Goal: Task Accomplishment & Management: Complete application form

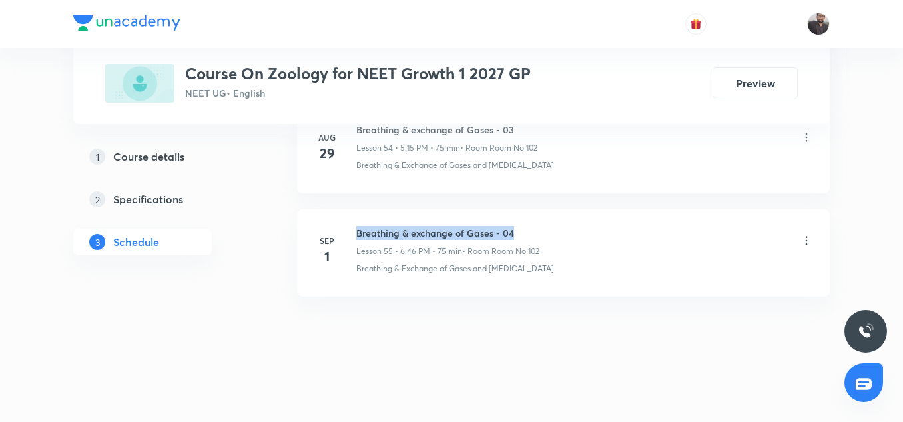
click at [532, 229] on h6 "Breathing & exchange of Gases - 04" at bounding box center [447, 233] width 183 height 14
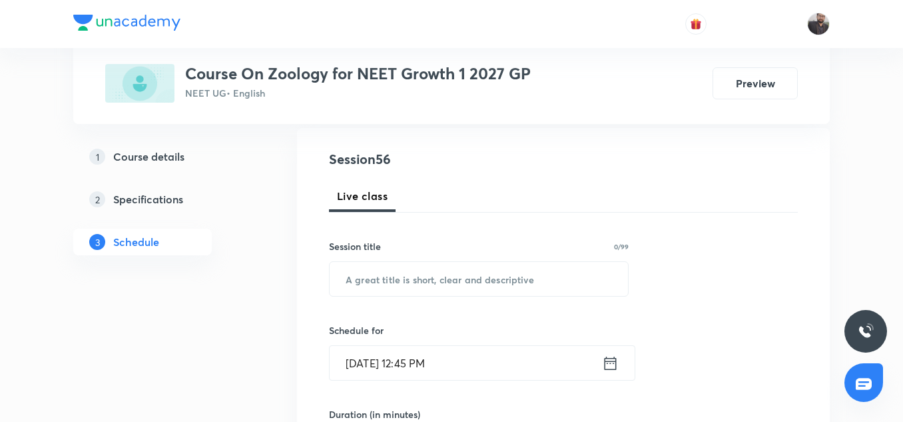
scroll to position [143, 0]
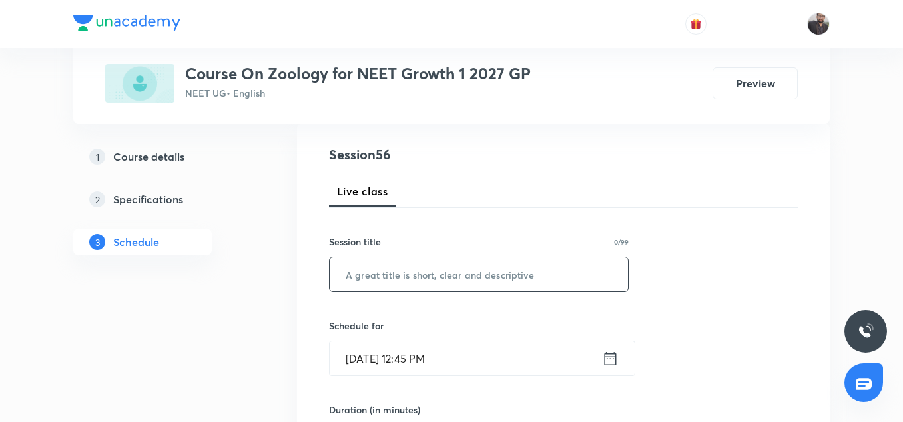
click at [526, 259] on input "text" at bounding box center [479, 274] width 298 height 34
paste input "Breathing & exchange of Gases - 04"
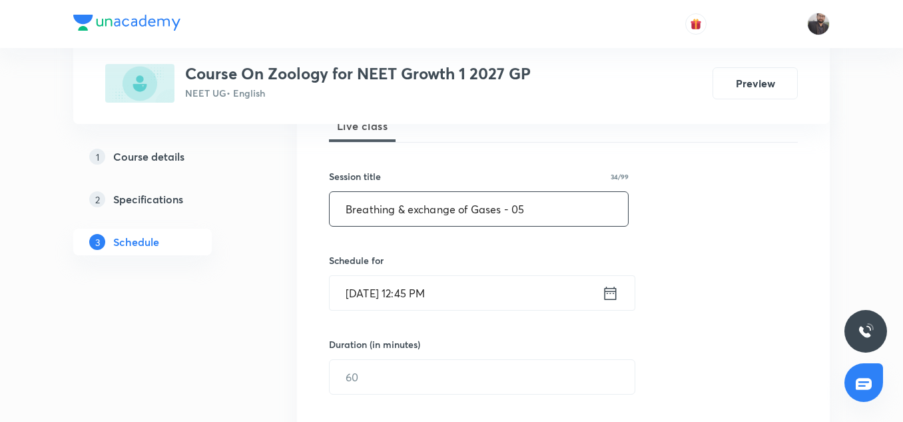
scroll to position [217, 0]
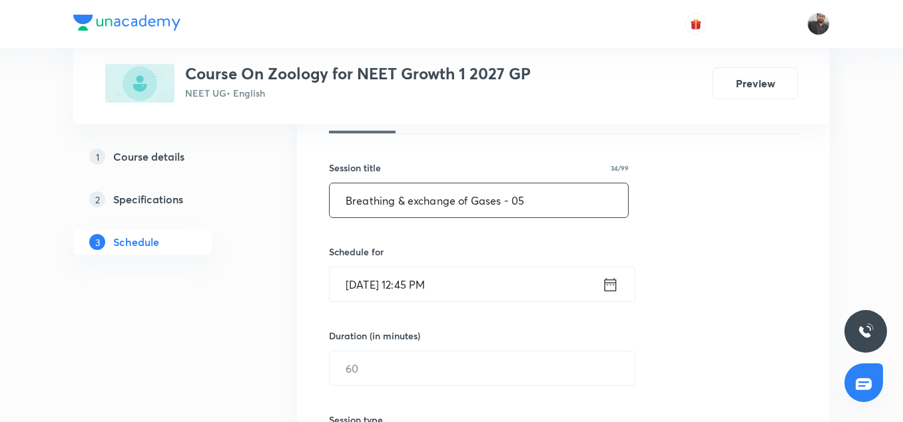
type input "Breathing & exchange of Gases - 05"
click at [522, 287] on input "Sep 5, 2025, 12:45 PM" at bounding box center [466, 284] width 272 height 34
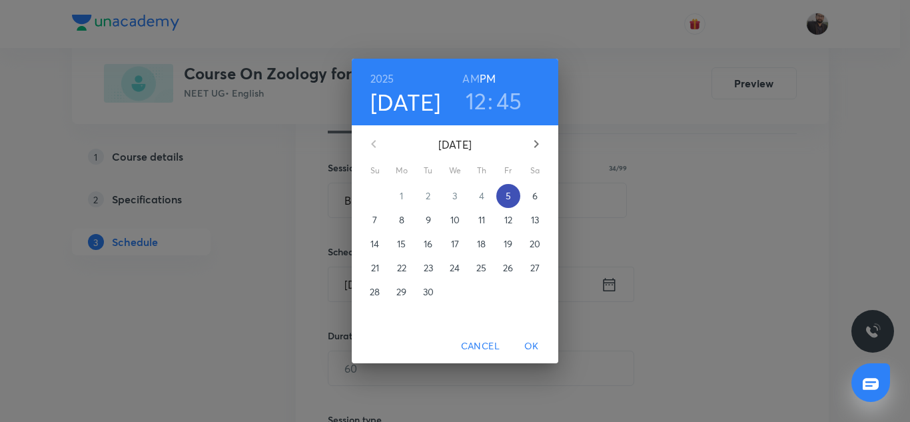
click at [508, 194] on p "5" at bounding box center [508, 195] width 5 height 13
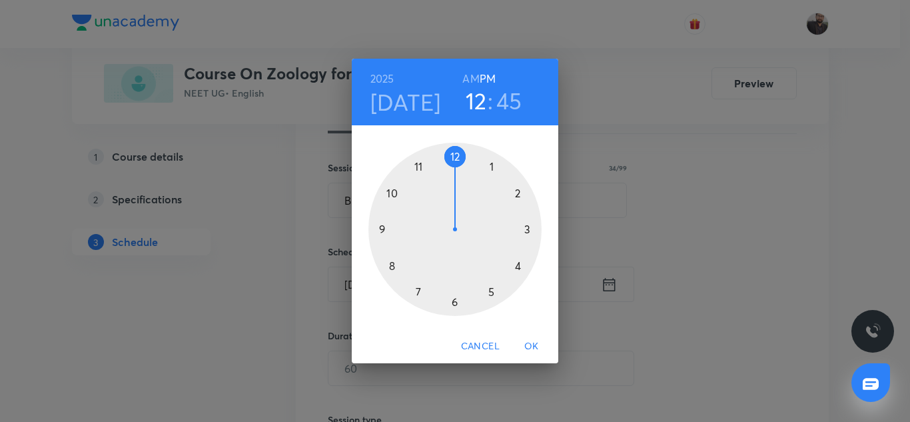
click at [528, 229] on div at bounding box center [454, 229] width 173 height 173
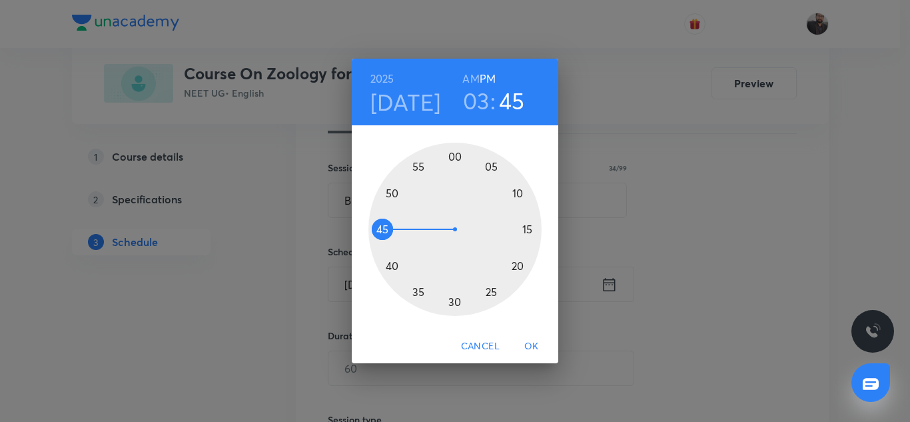
click at [487, 74] on h6 "PM" at bounding box center [488, 78] width 16 height 19
click at [383, 228] on div at bounding box center [454, 229] width 173 height 173
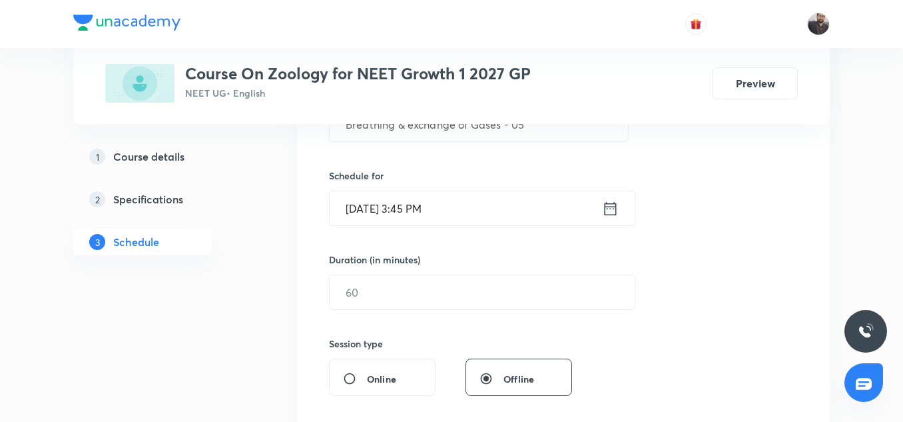
scroll to position [301, 0]
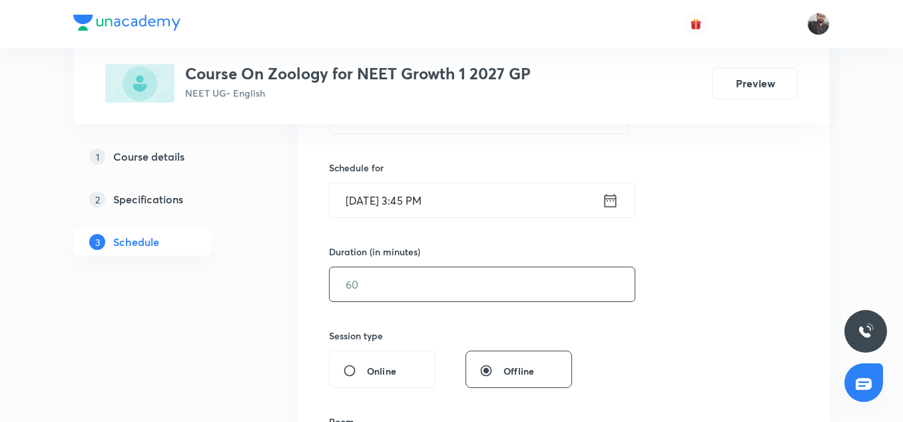
click at [414, 288] on input "text" at bounding box center [482, 284] width 305 height 34
type input "9"
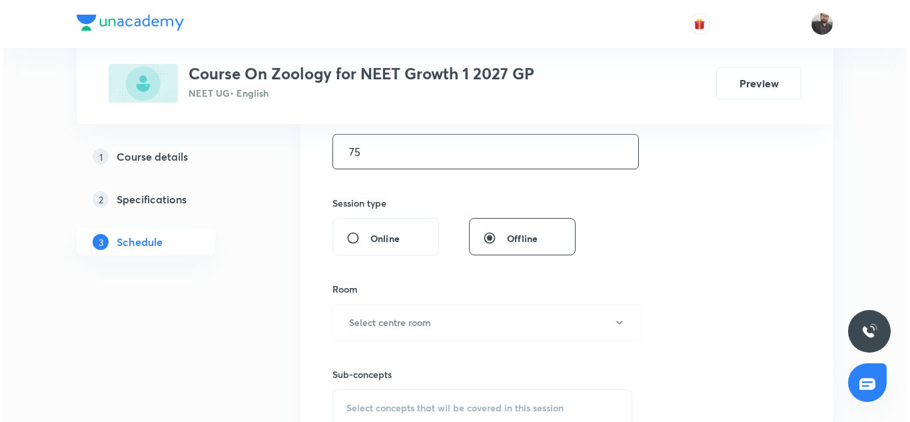
scroll to position [434, 0]
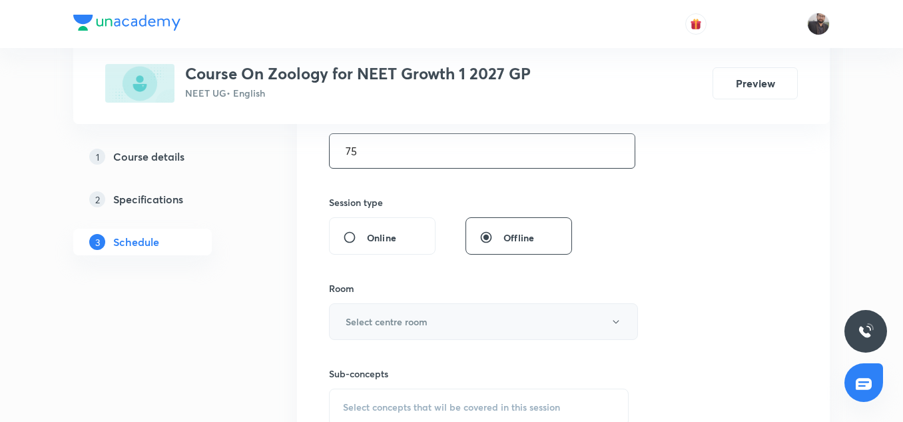
type input "75"
click at [405, 322] on h6 "Select centre room" at bounding box center [387, 321] width 82 height 14
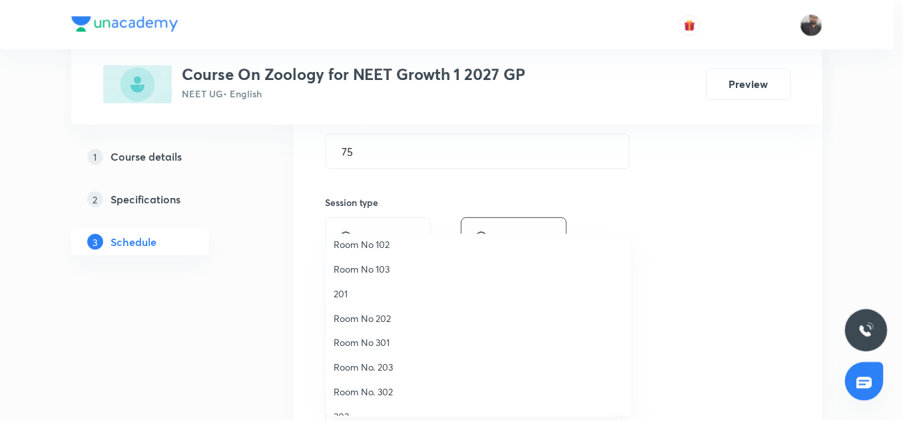
scroll to position [0, 0]
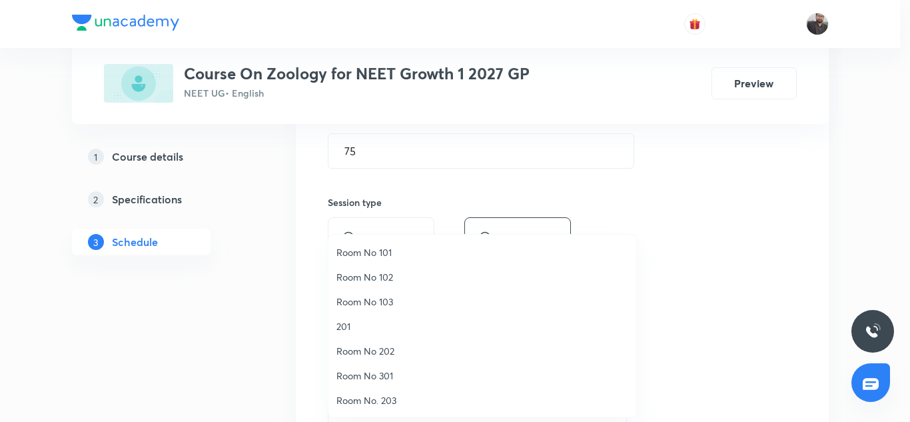
click at [362, 278] on span "Room No 102" at bounding box center [482, 277] width 292 height 14
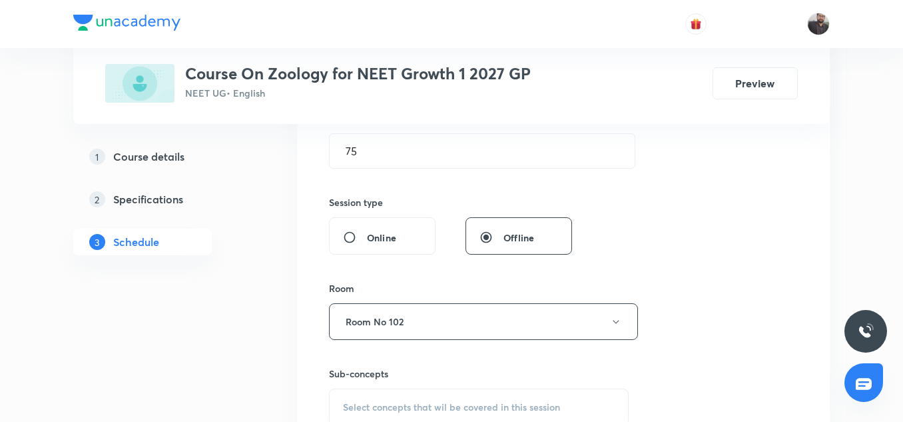
scroll to position [490, 0]
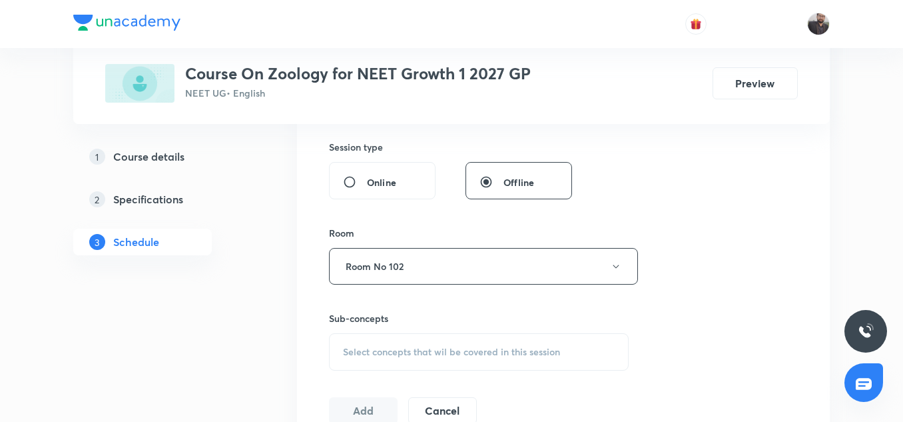
click at [374, 342] on div "Select concepts that wil be covered in this session" at bounding box center [479, 351] width 300 height 37
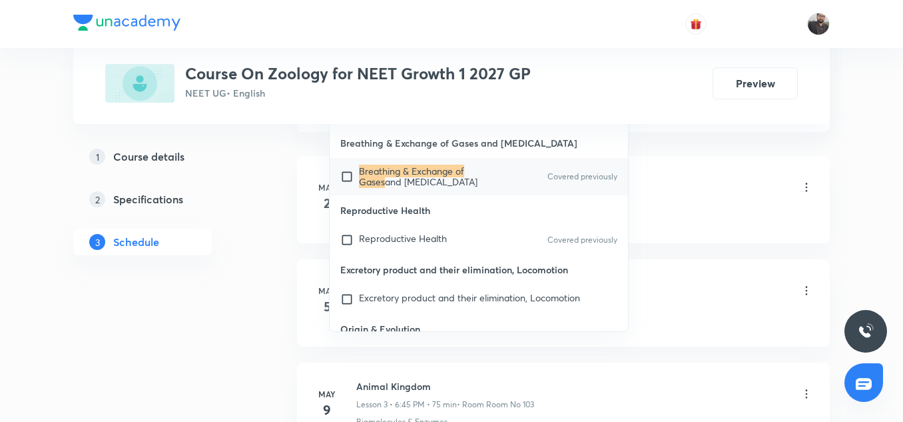
scroll to position [24, 0]
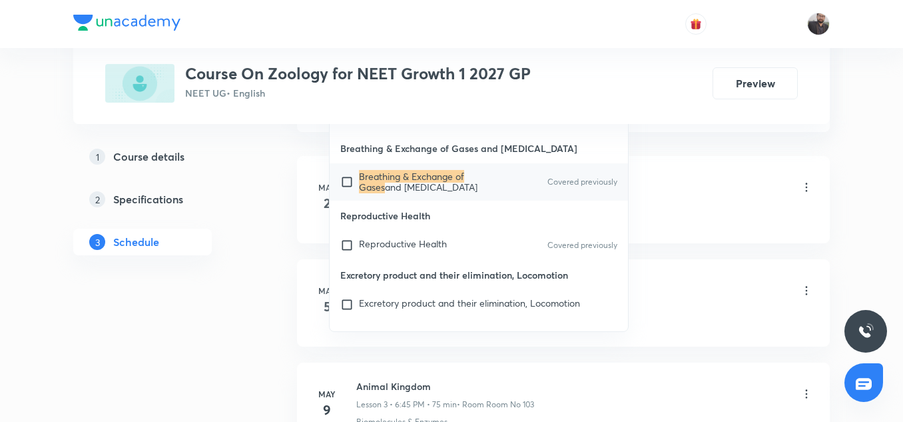
type input "Breathing & exchange of Gases"
click at [342, 189] on input "checkbox" at bounding box center [349, 181] width 19 height 21
checkbox input "true"
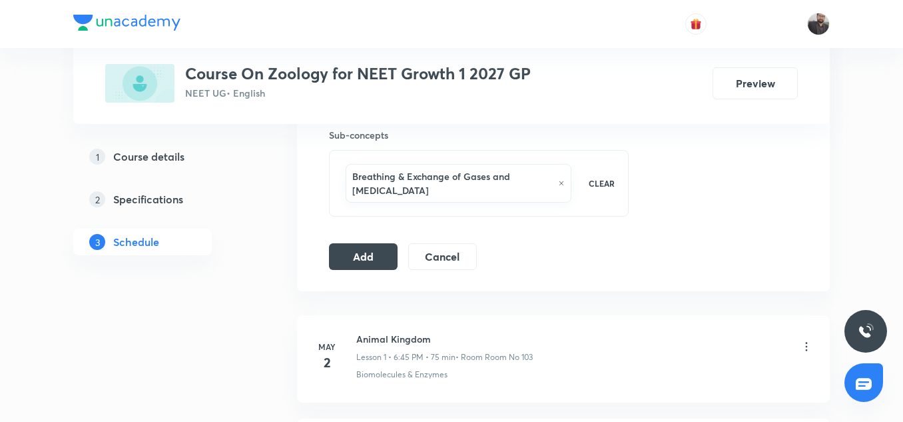
scroll to position [672, 0]
click at [377, 256] on button "Add" at bounding box center [363, 255] width 69 height 27
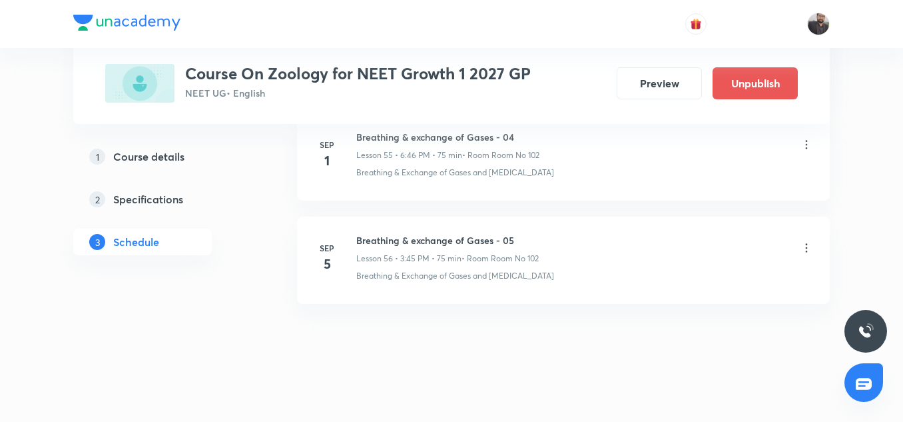
scroll to position [5816, 0]
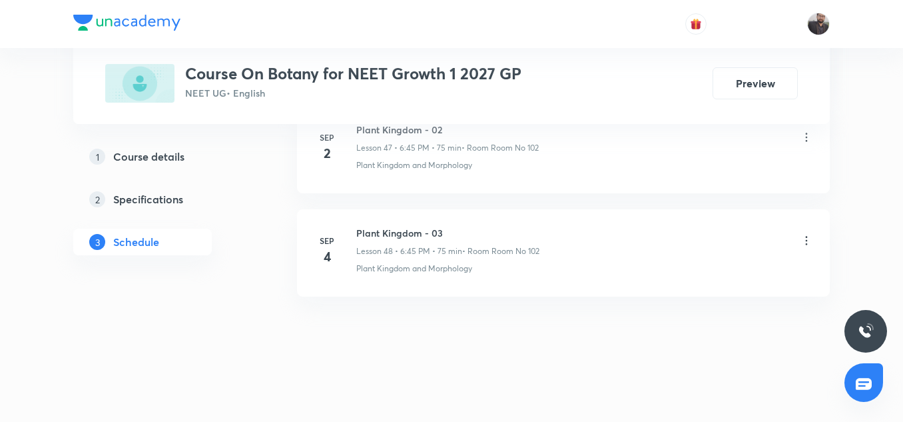
scroll to position [5602, 0]
drag, startPoint x: 350, startPoint y: 231, endPoint x: 480, endPoint y: 226, distance: 130.0
click at [480, 226] on div "Sep 4 Plant Kingdom - 03 Lesson 48 • 6:45 PM • 75 min • Room Room No 102 Plant …" at bounding box center [564, 250] width 500 height 49
drag, startPoint x: 480, startPoint y: 226, endPoint x: 380, endPoint y: 230, distance: 100.0
click at [380, 230] on h6 "Plant Kingdom - 03" at bounding box center [447, 233] width 183 height 14
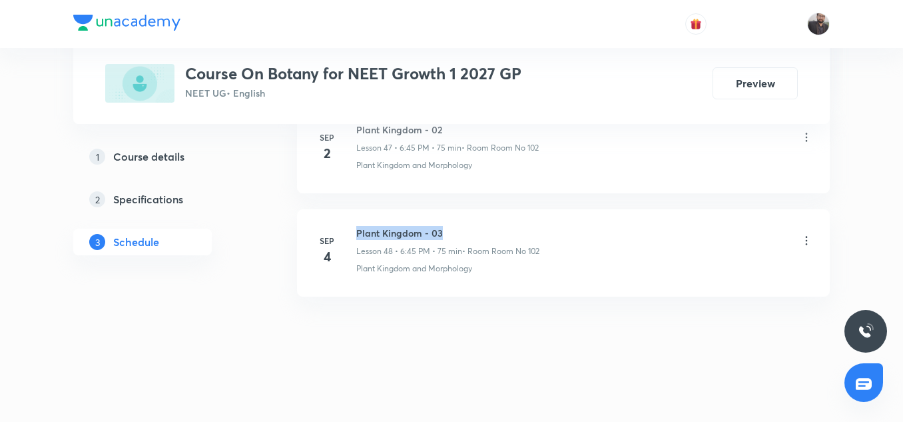
copy h6 "Plant Kingdom - 03"
drag, startPoint x: 357, startPoint y: 230, endPoint x: 454, endPoint y: 231, distance: 97.3
click at [454, 231] on h6 "Plant Kingdom - 03" at bounding box center [447, 233] width 183 height 14
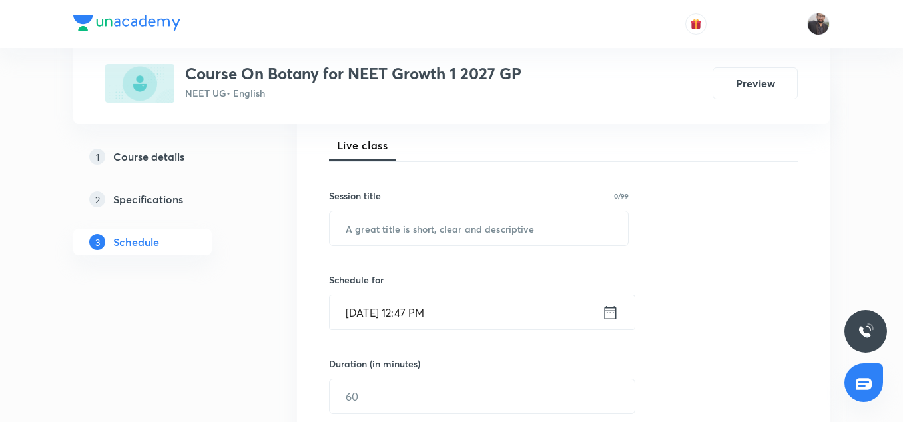
scroll to position [192, 0]
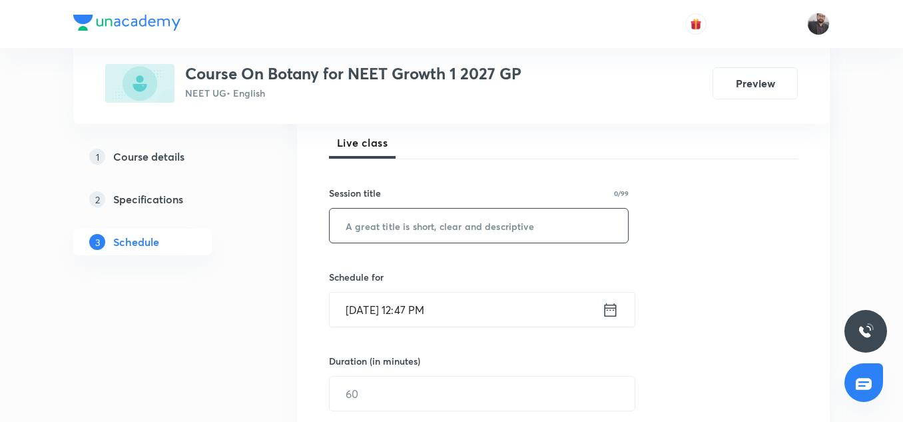
click at [453, 232] on input "text" at bounding box center [479, 225] width 298 height 34
paste input "Plant Kingdom - 03"
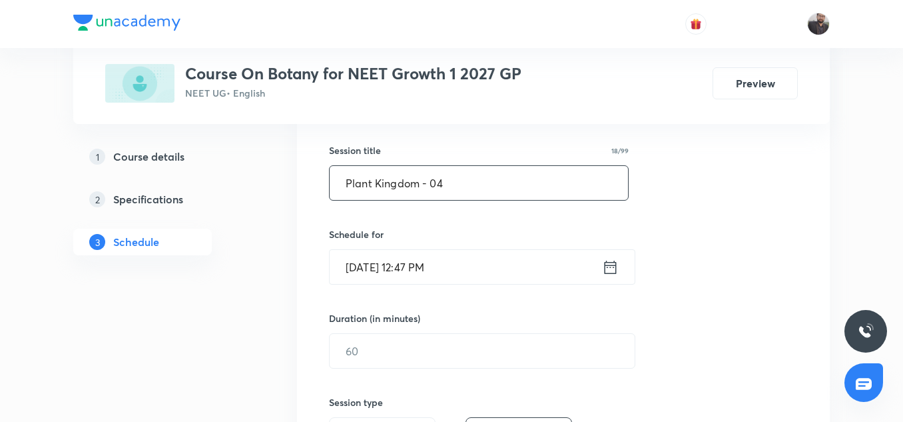
scroll to position [256, 0]
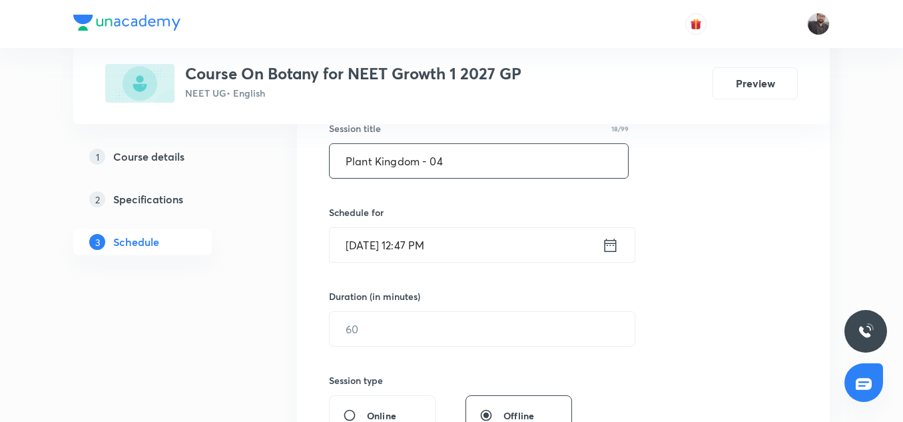
type input "Plant Kingdom - 04"
click at [458, 244] on input "Sep 5, 2025, 12:47 PM" at bounding box center [466, 245] width 272 height 34
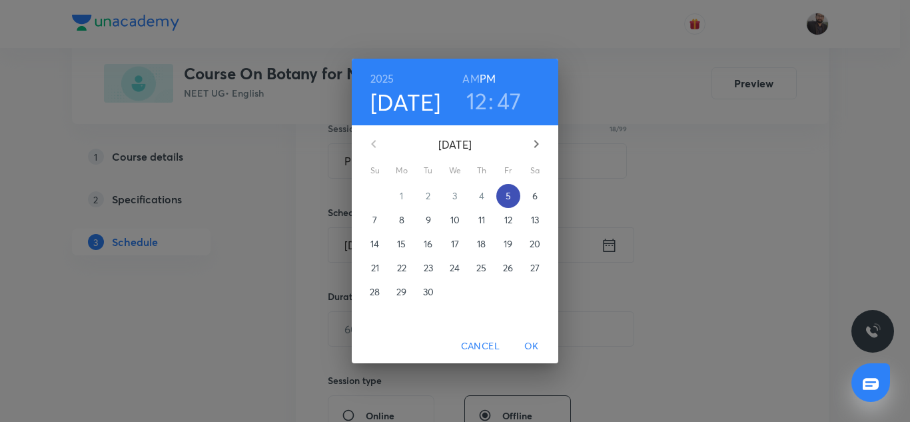
click at [507, 195] on p "5" at bounding box center [508, 195] width 5 height 13
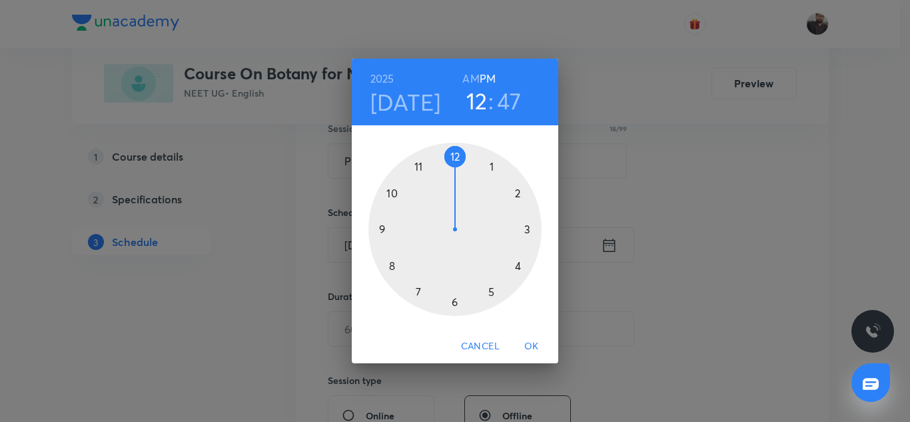
click at [488, 290] on div at bounding box center [454, 229] width 173 height 173
click at [529, 230] on div at bounding box center [454, 229] width 173 height 173
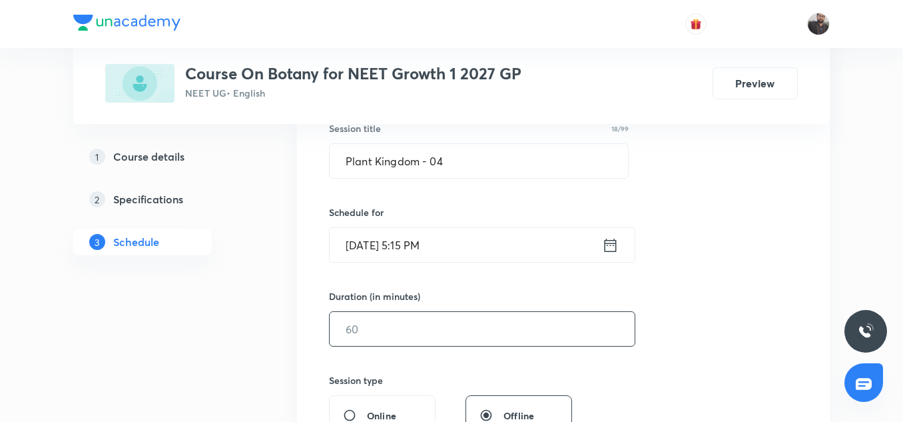
scroll to position [342, 0]
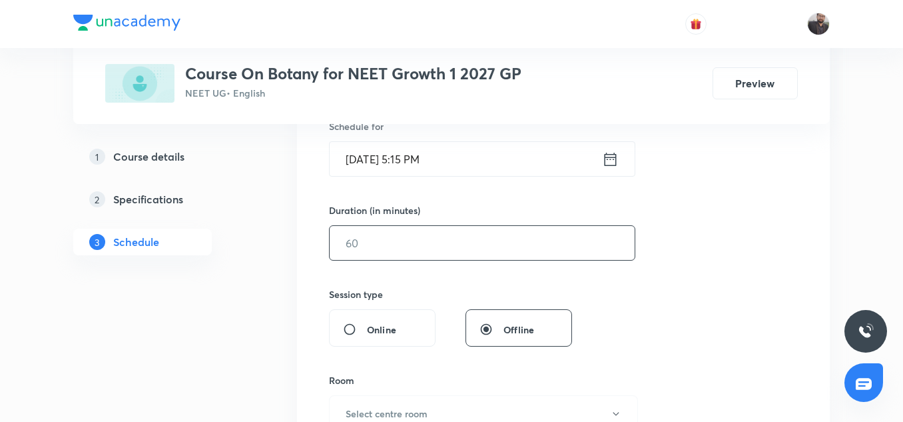
click at [375, 249] on input "text" at bounding box center [482, 243] width 305 height 34
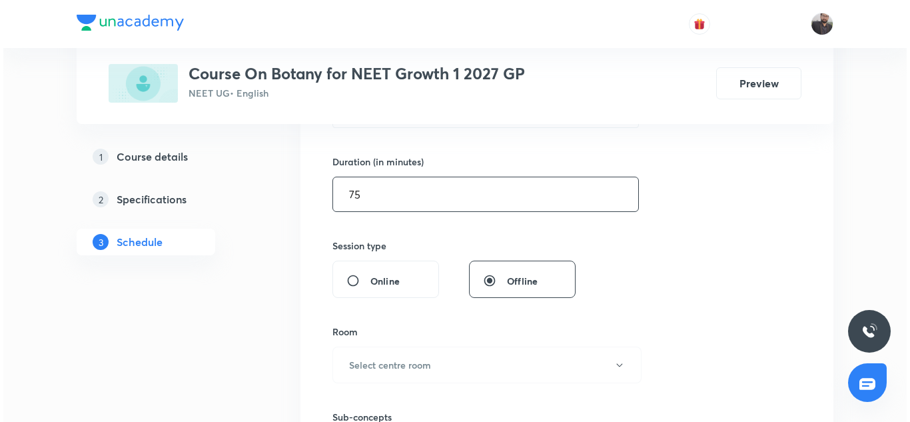
scroll to position [392, 0]
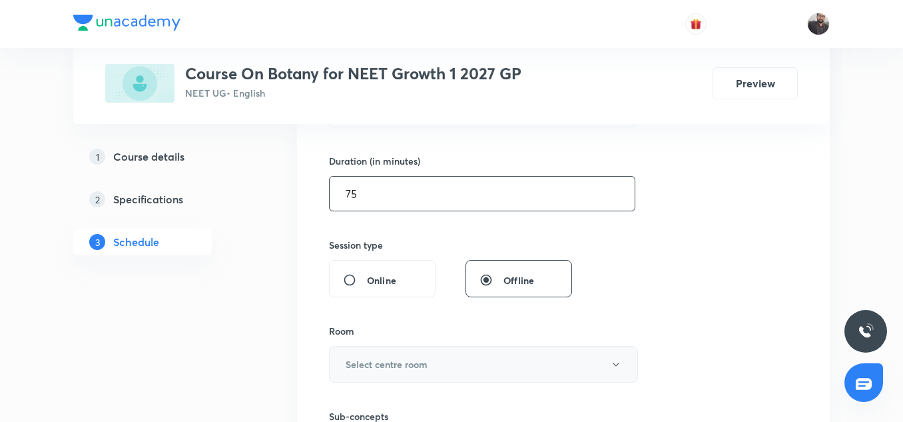
type input "75"
click at [384, 358] on h6 "Select centre room" at bounding box center [387, 364] width 82 height 14
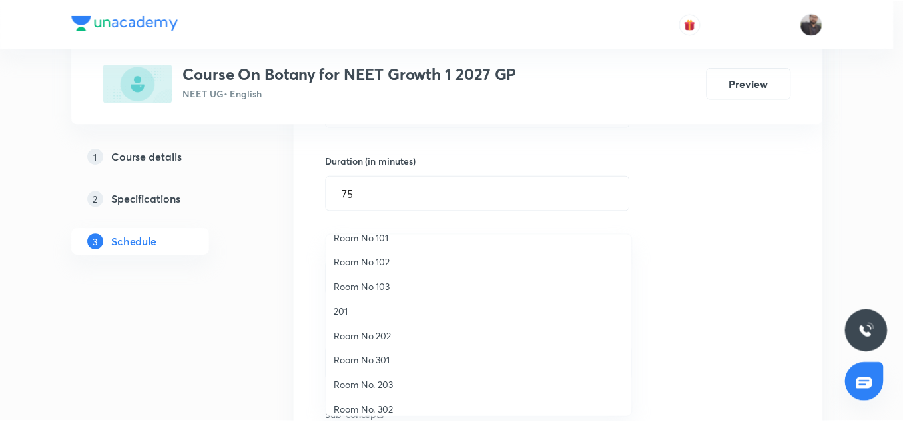
scroll to position [17, 0]
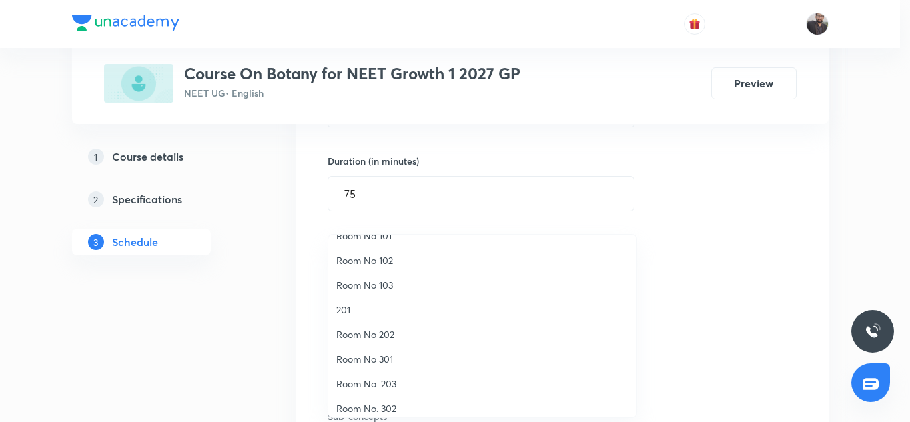
click at [382, 266] on span "Room No 102" at bounding box center [482, 260] width 292 height 14
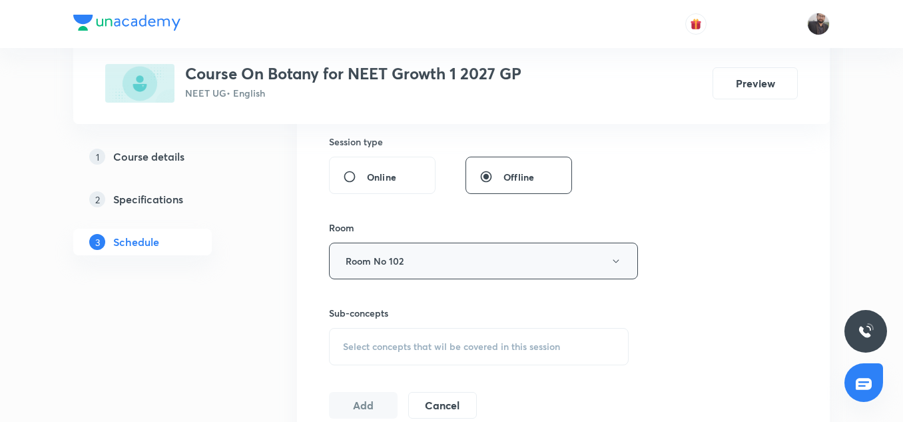
scroll to position [502, 0]
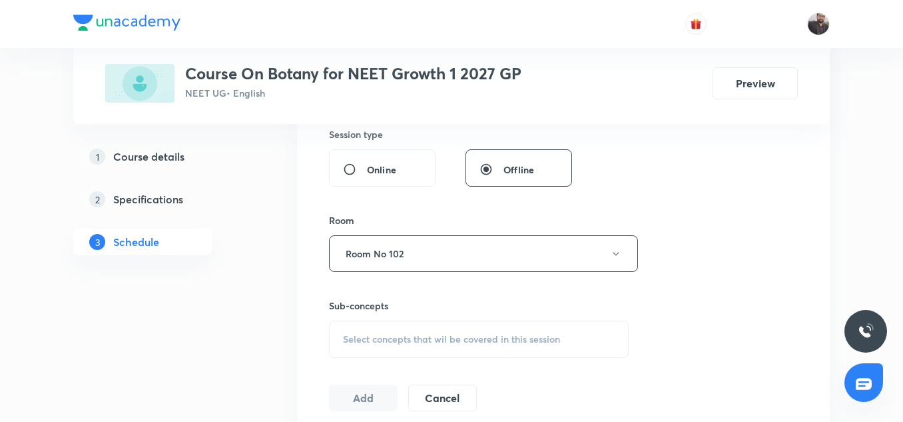
click at [397, 331] on div "Select concepts that wil be covered in this session" at bounding box center [479, 338] width 300 height 37
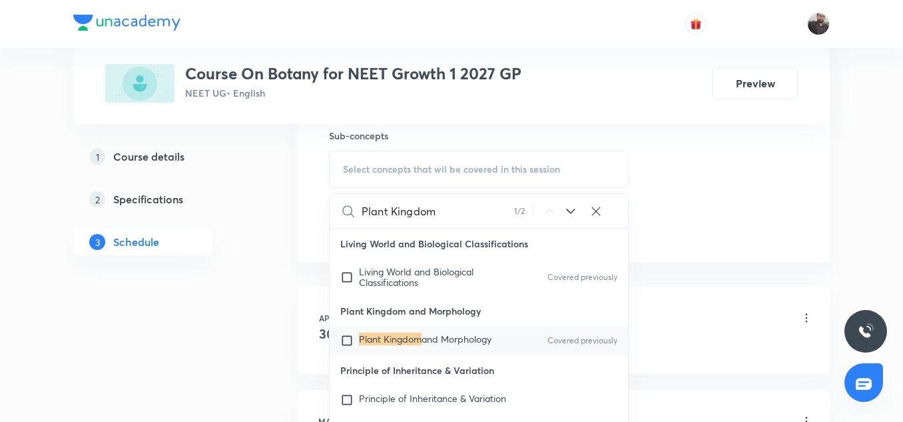
scroll to position [674, 0]
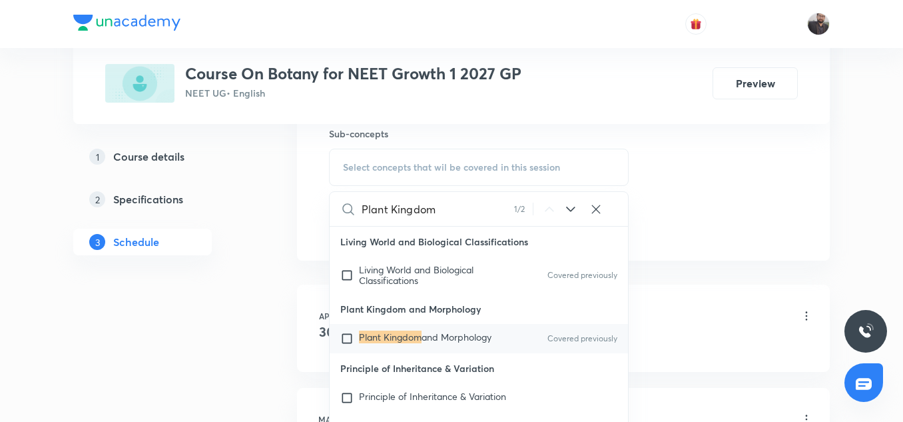
type input "Plant Kingdom"
click at [371, 353] on div "Plant Kingdom and Morphology Covered previously" at bounding box center [479, 338] width 298 height 29
checkbox input "true"
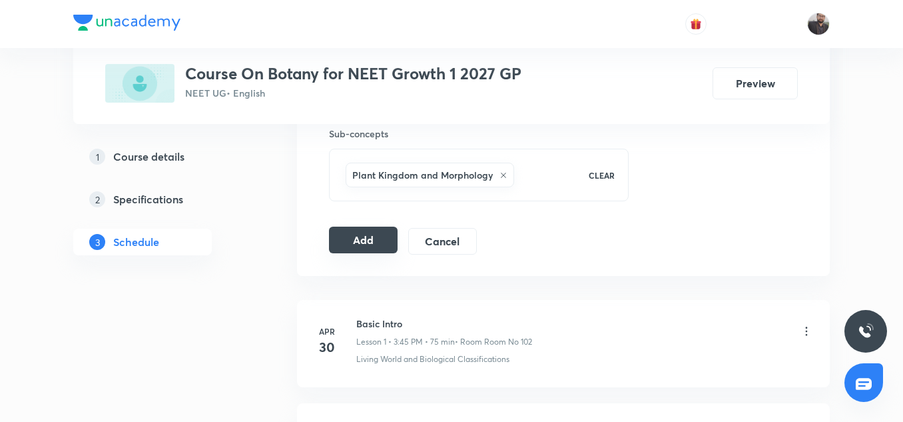
click at [360, 240] on button "Add" at bounding box center [363, 239] width 69 height 27
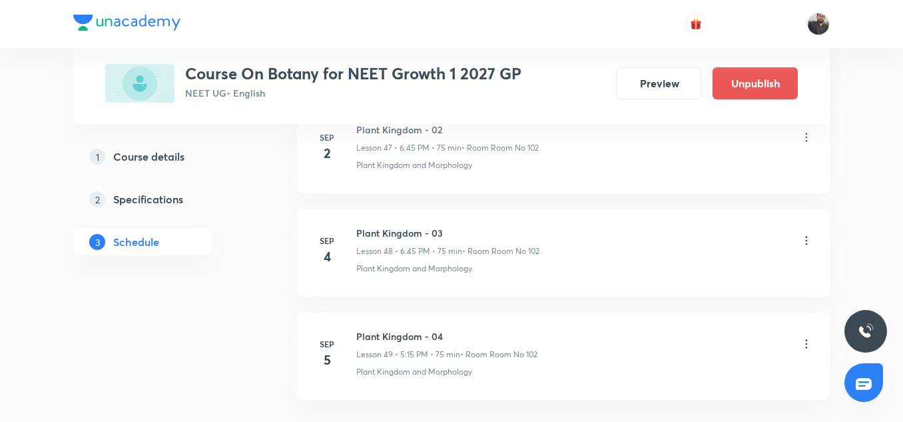
scroll to position [5046, 0]
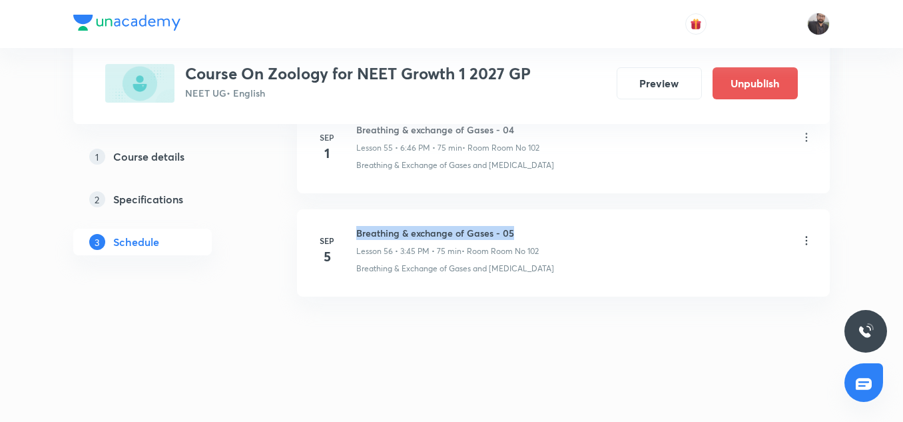
click at [517, 227] on h6 "Breathing & exchange of Gases - 05" at bounding box center [447, 233] width 183 height 14
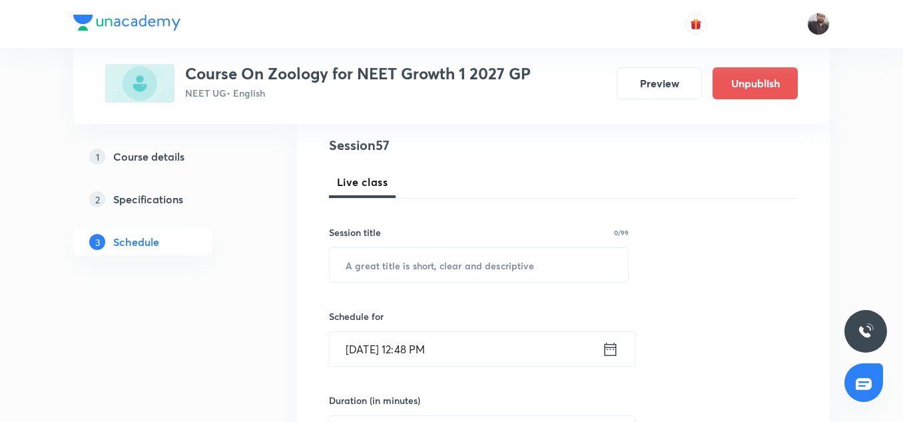
scroll to position [168, 0]
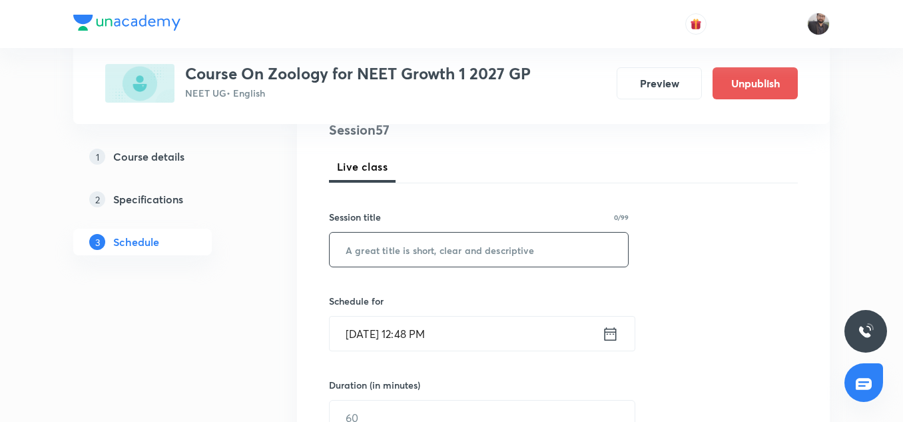
click at [486, 256] on input "text" at bounding box center [479, 249] width 298 height 34
paste input "Breathing & exchange of Gases - 05"
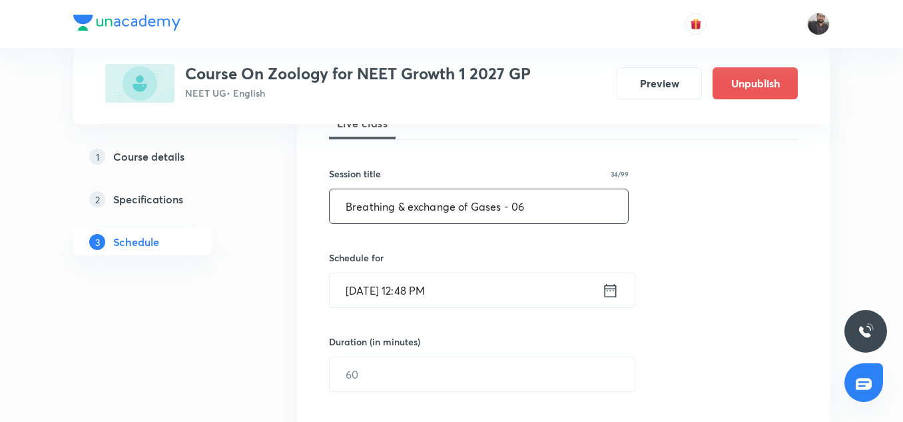
scroll to position [214, 0]
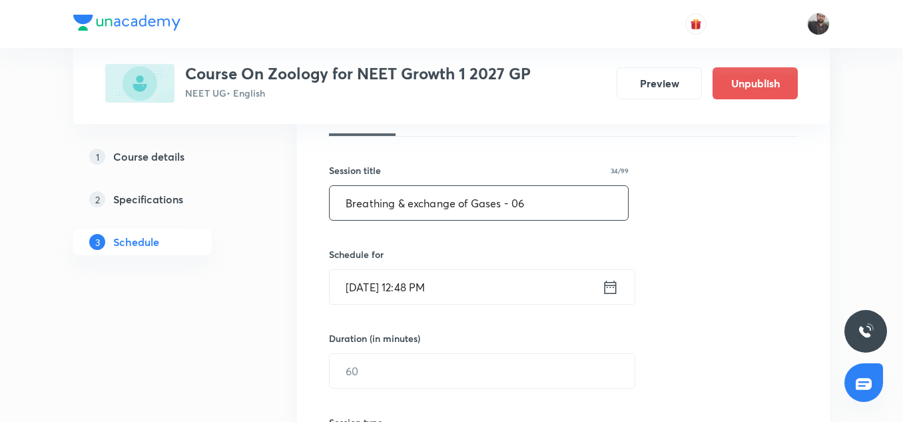
type input "Breathing & exchange of Gases - 06"
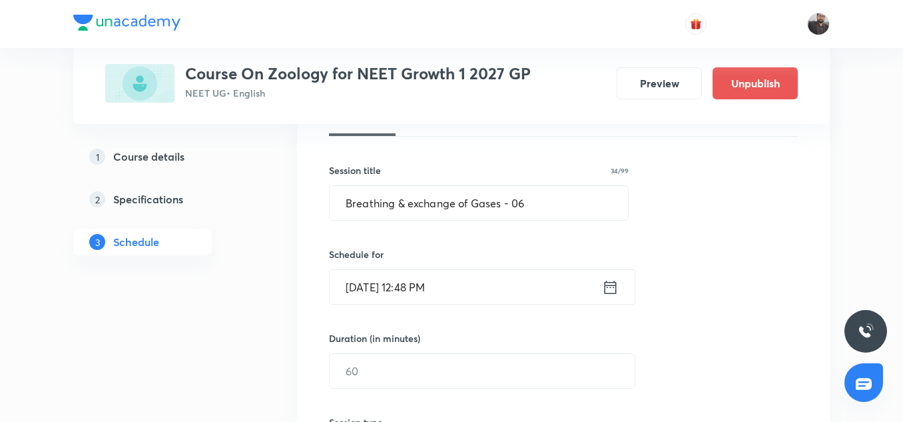
click at [472, 303] on input "[DATE] 12:48 PM" at bounding box center [466, 287] width 272 height 34
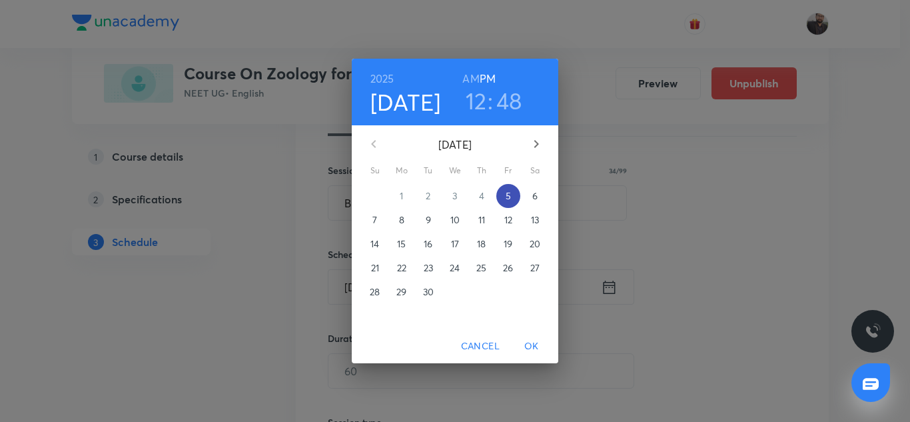
click at [506, 196] on p "5" at bounding box center [508, 195] width 5 height 13
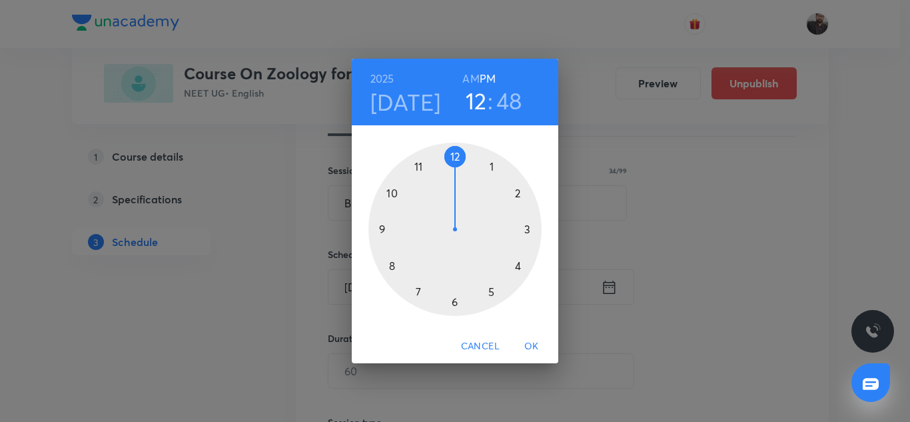
click at [454, 303] on div at bounding box center [454, 229] width 173 height 173
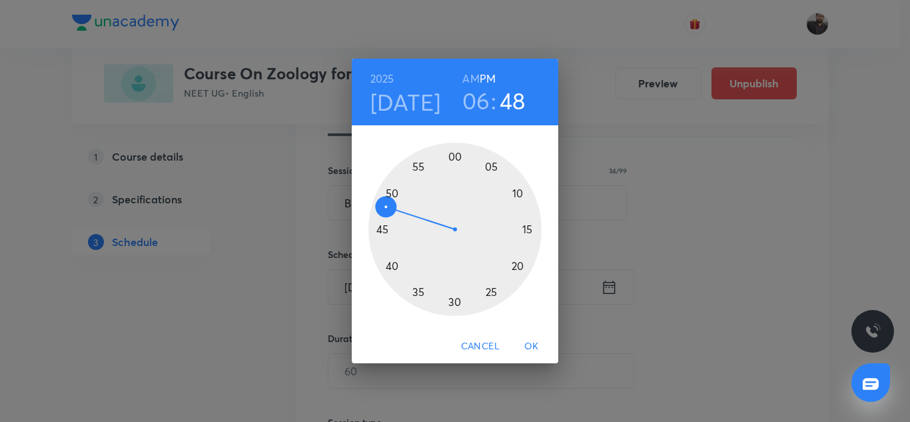
click at [384, 228] on div at bounding box center [454, 229] width 173 height 173
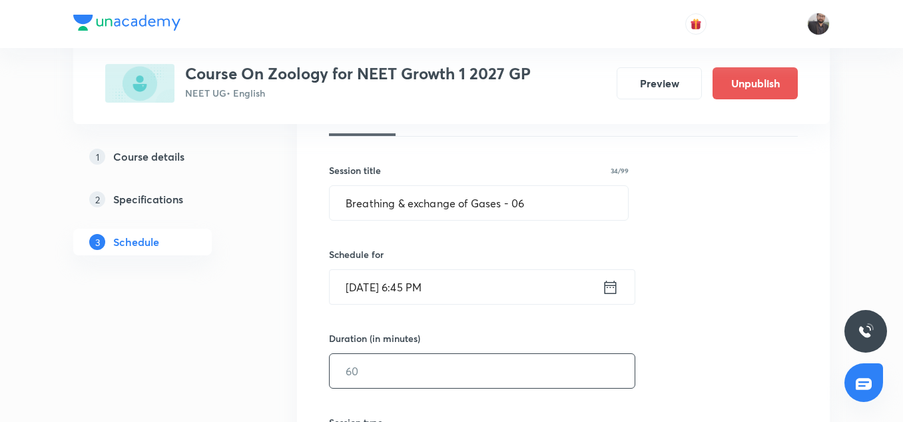
click at [421, 377] on input "text" at bounding box center [482, 371] width 305 height 34
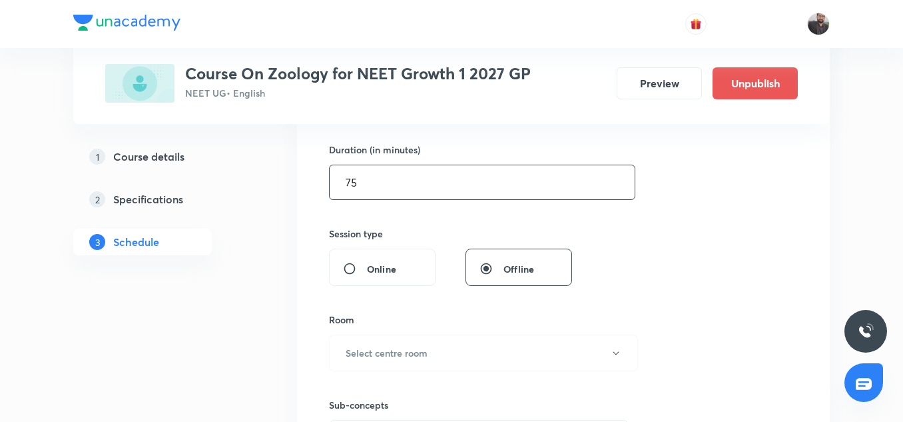
scroll to position [406, 0]
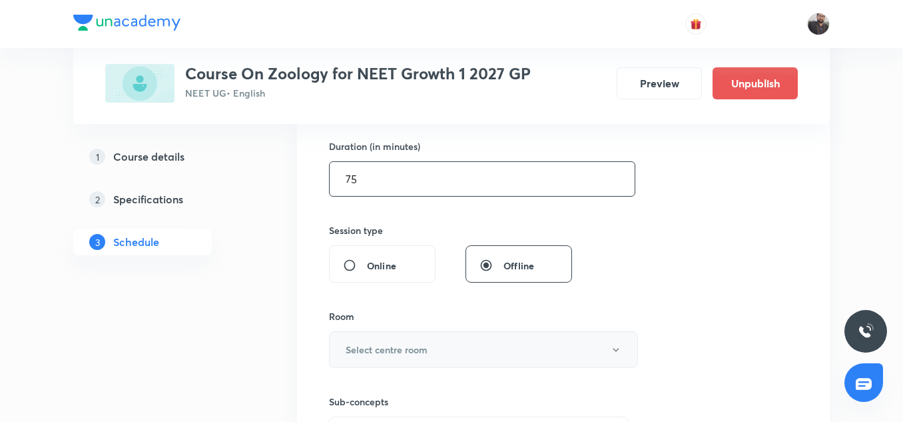
type input "75"
click at [468, 355] on button "Select centre room" at bounding box center [483, 349] width 309 height 37
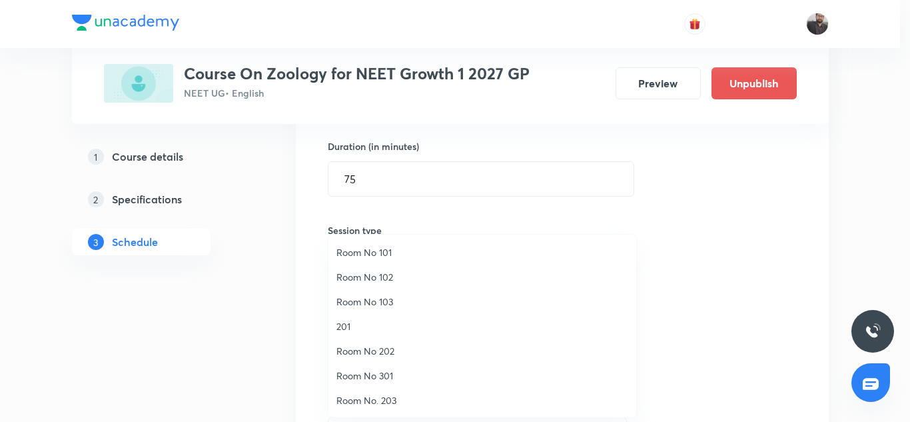
click at [382, 279] on span "Room No 102" at bounding box center [482, 277] width 292 height 14
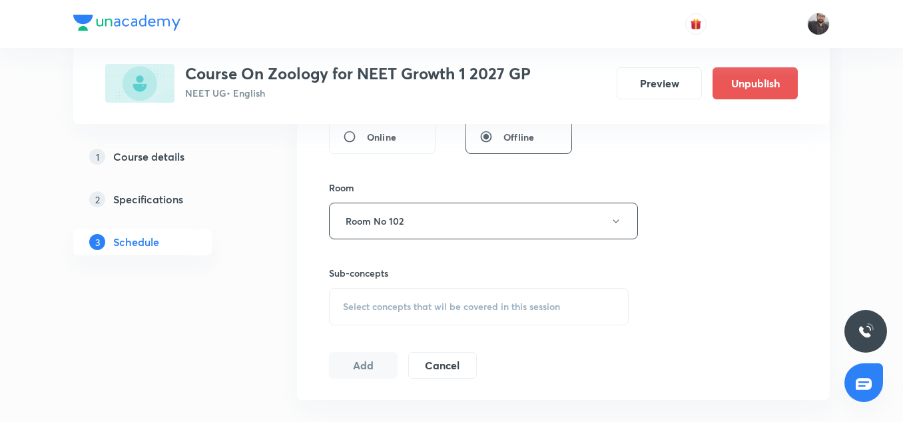
scroll to position [537, 0]
click at [390, 297] on div "Select concepts that wil be covered in this session" at bounding box center [479, 304] width 300 height 37
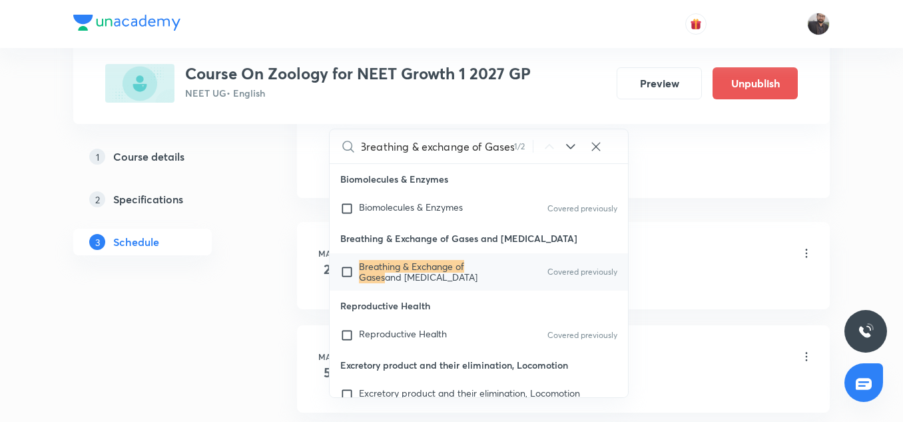
scroll to position [737, 0]
type input "Breathing & exchange of Gases"
click at [436, 276] on span "and Body Fluids" at bounding box center [431, 276] width 93 height 13
checkbox input "true"
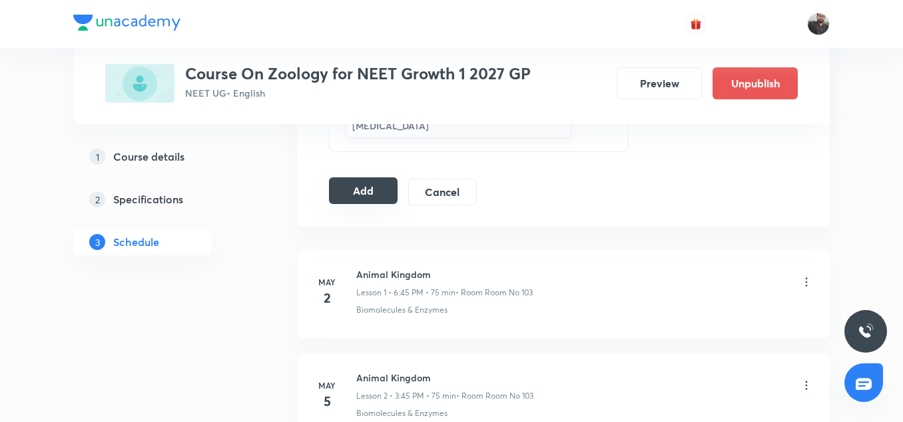
click at [367, 201] on button "Add" at bounding box center [363, 190] width 69 height 27
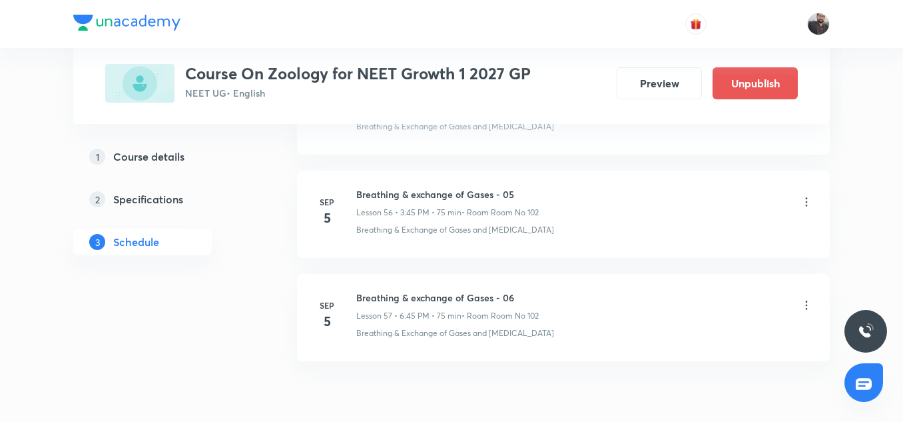
scroll to position [5857, 0]
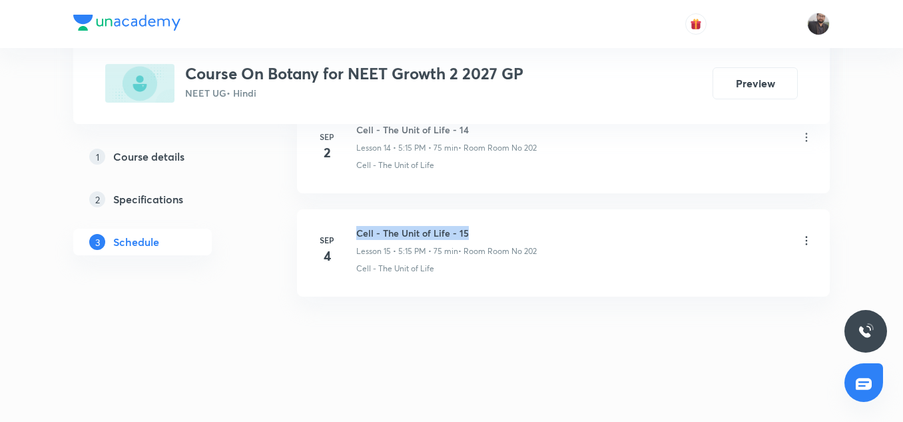
copy h6 "Cell - The Unit of Life - 15"
drag, startPoint x: 0, startPoint y: 0, endPoint x: 485, endPoint y: 236, distance: 539.2
click at [485, 236] on h6 "Cell - The Unit of Life - 15" at bounding box center [446, 233] width 181 height 14
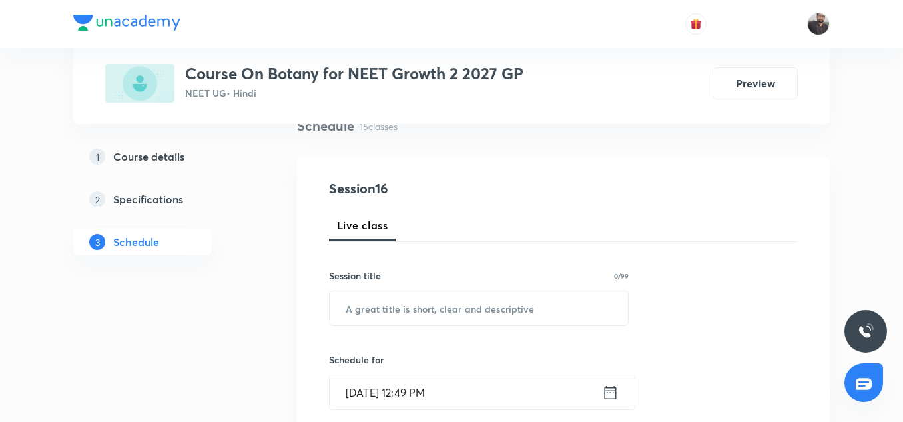
scroll to position [97, 0]
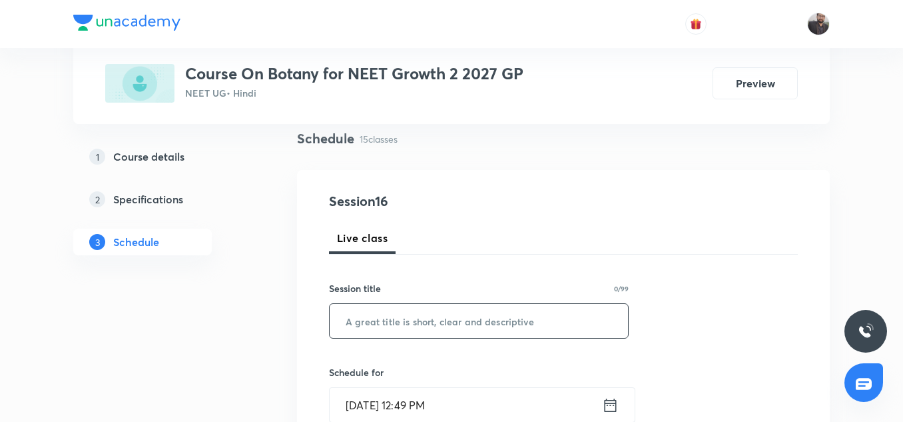
click at [442, 314] on input "text" at bounding box center [479, 321] width 298 height 34
paste input "Cell - The Unit of Life - 15"
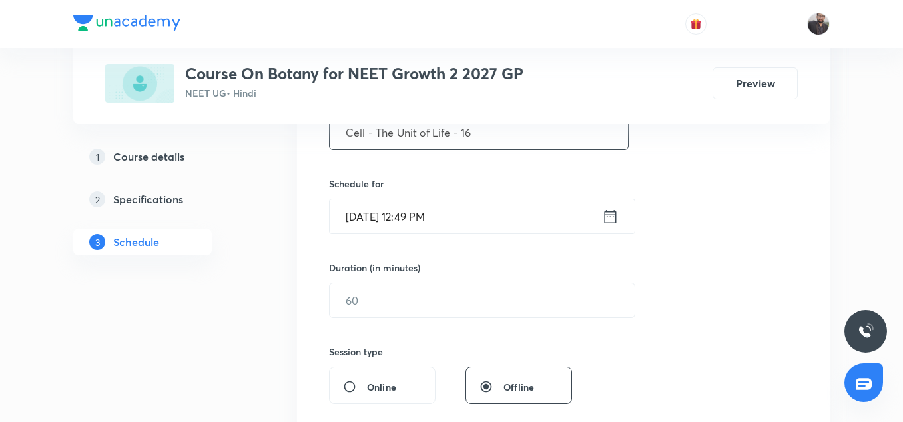
scroll to position [286, 0]
type input "Cell - The Unit of Life - 16"
click at [458, 211] on input "Sep 5, 2025, 12:49 PM" at bounding box center [466, 216] width 272 height 34
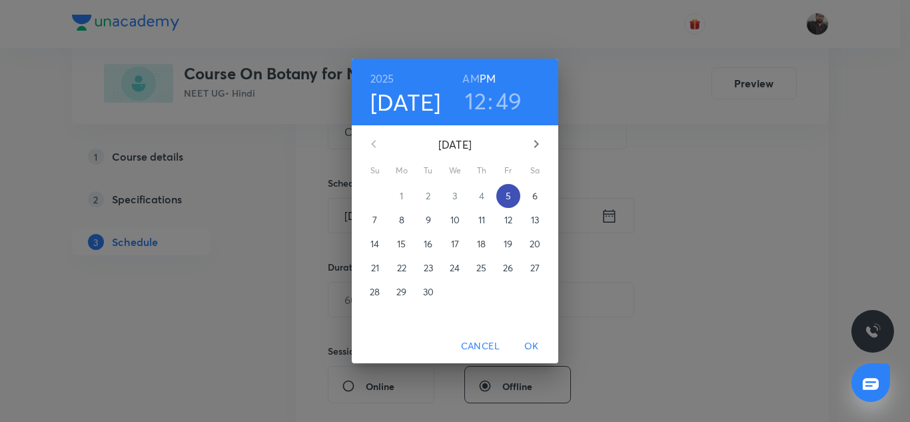
click at [509, 196] on p "5" at bounding box center [508, 195] width 5 height 13
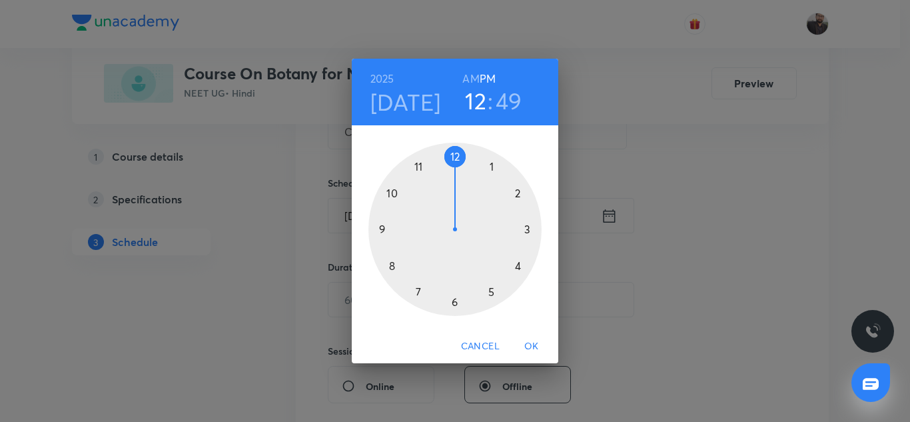
click at [524, 228] on div at bounding box center [454, 229] width 173 height 173
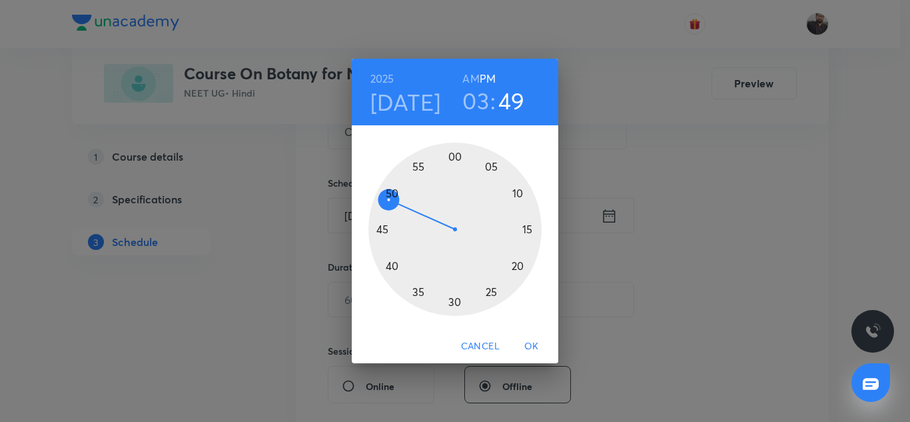
click at [487, 78] on h6 "PM" at bounding box center [488, 78] width 16 height 19
click at [384, 229] on div at bounding box center [454, 229] width 173 height 173
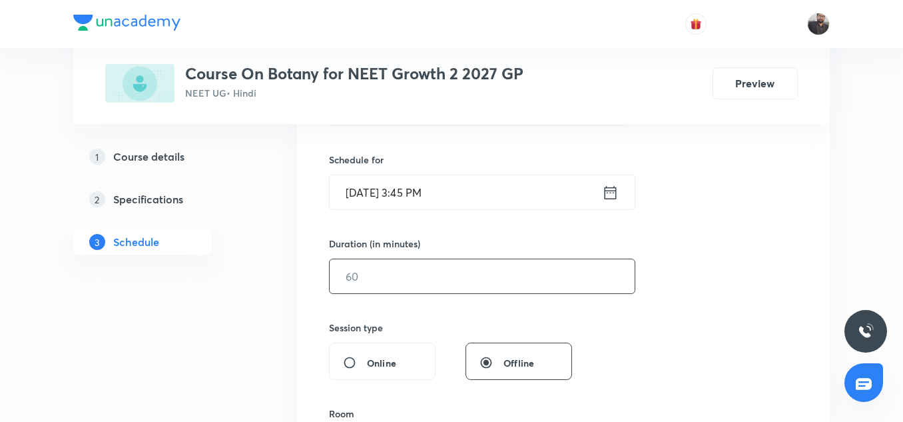
scroll to position [310, 0]
click at [421, 284] on input "text" at bounding box center [482, 275] width 305 height 34
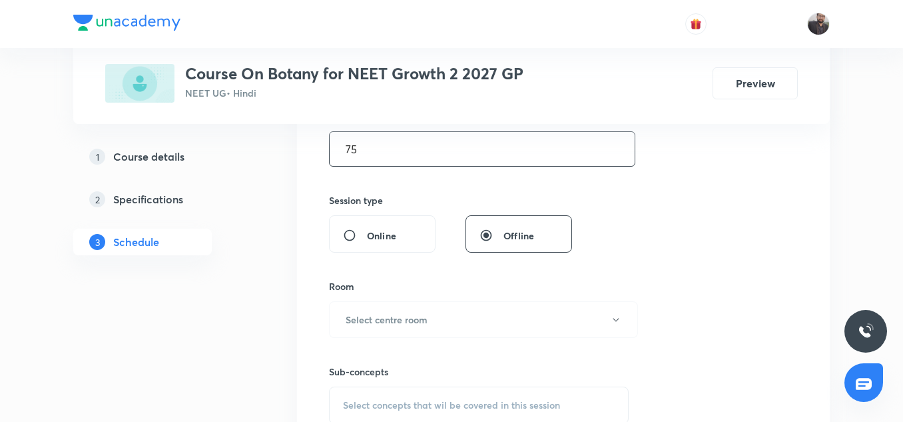
scroll to position [441, 0]
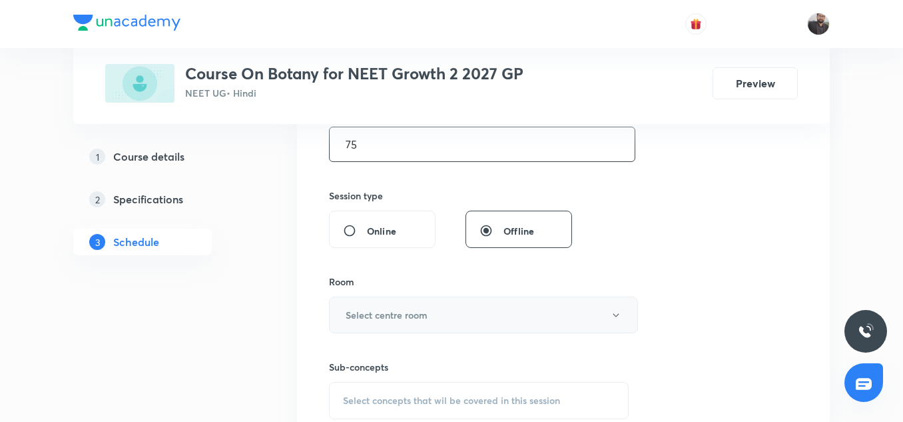
type input "75"
click at [414, 326] on button "Select centre room" at bounding box center [483, 314] width 309 height 37
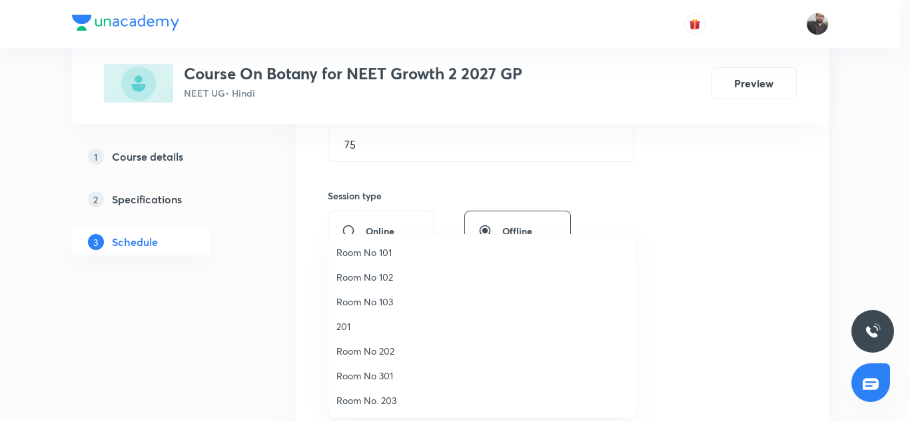
click at [386, 280] on span "Room No 102" at bounding box center [482, 277] width 292 height 14
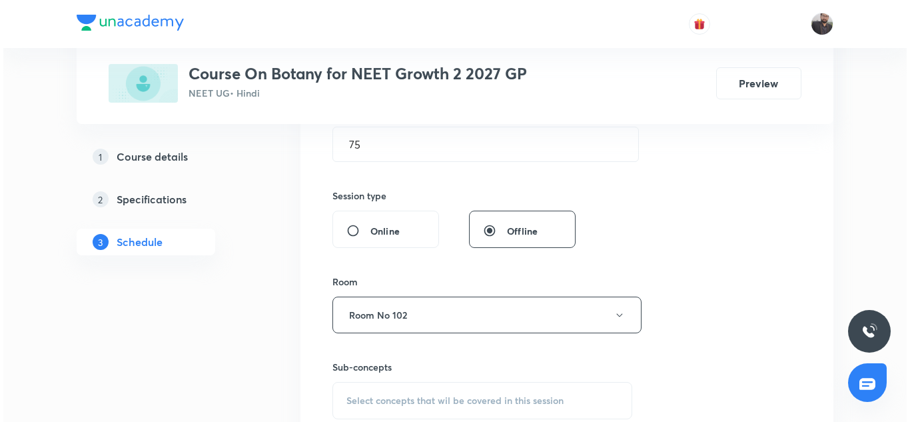
scroll to position [456, 0]
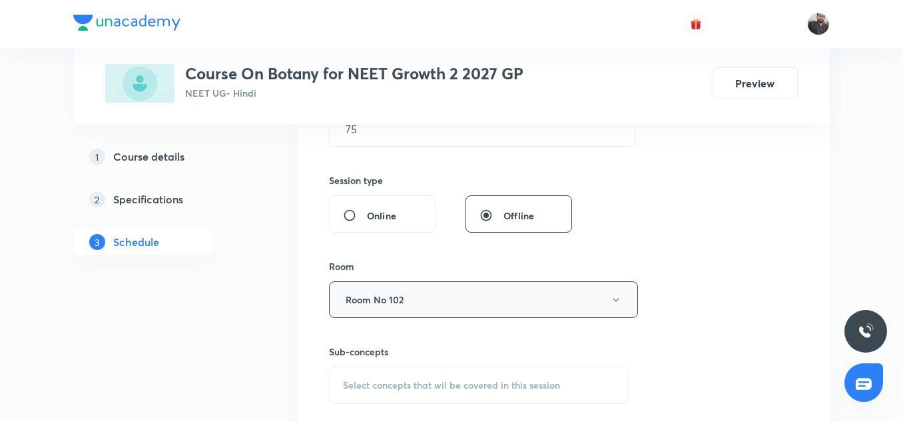
click at [420, 299] on button "Room No 102" at bounding box center [483, 299] width 309 height 37
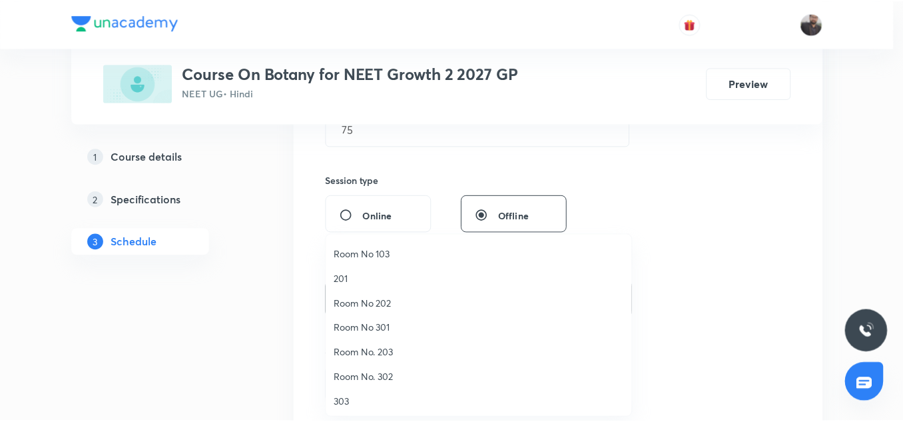
scroll to position [48, 0]
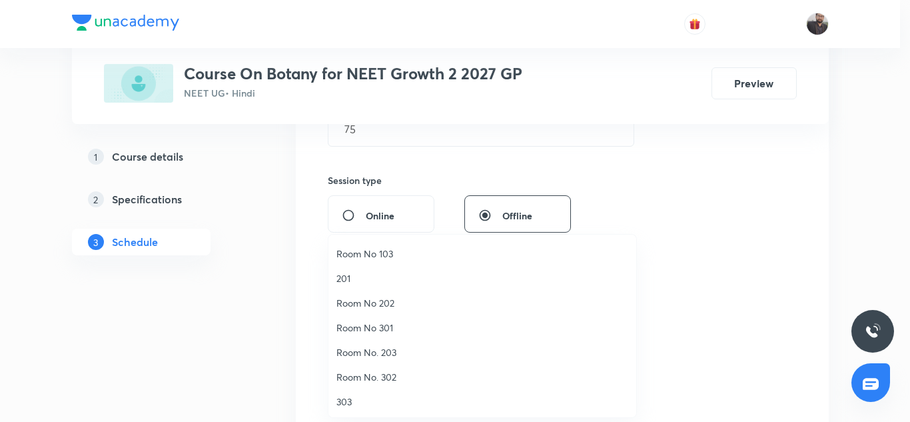
click at [370, 297] on span "Room No 202" at bounding box center [482, 303] width 292 height 14
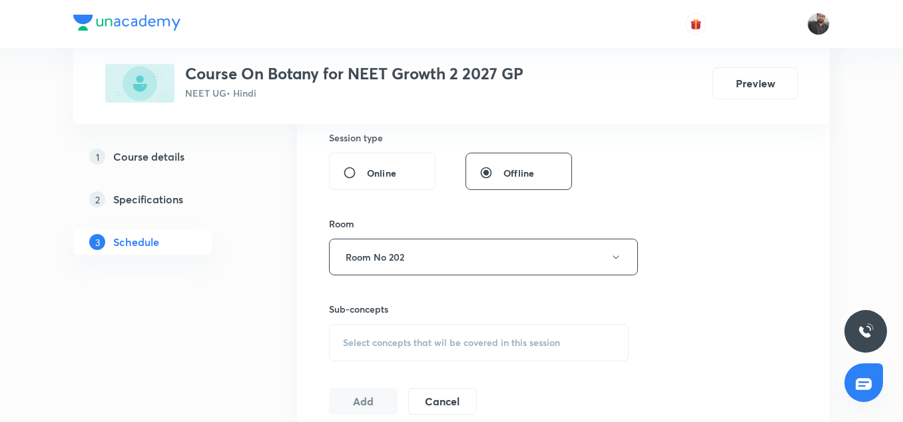
scroll to position [498, 0]
click at [403, 342] on span "Select concepts that wil be covered in this session" at bounding box center [451, 343] width 217 height 11
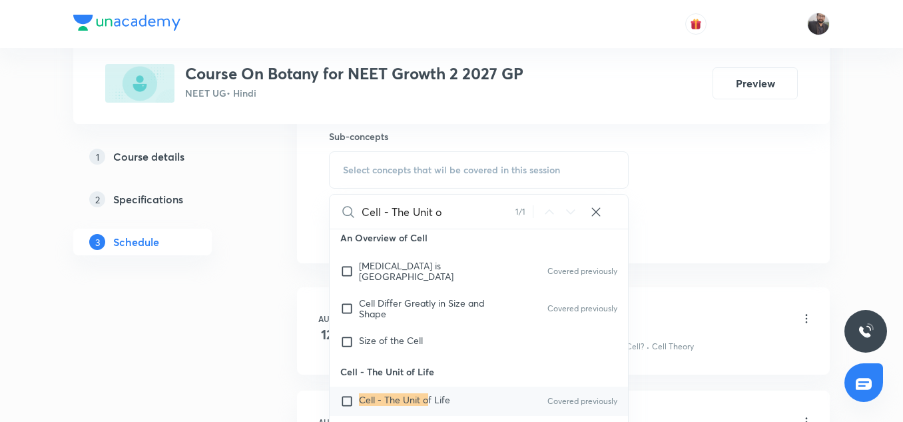
scroll to position [671, 0]
type input "Cell - The Unit o"
click at [379, 404] on mark "Cell - The Unit o" at bounding box center [393, 400] width 69 height 13
checkbox input "true"
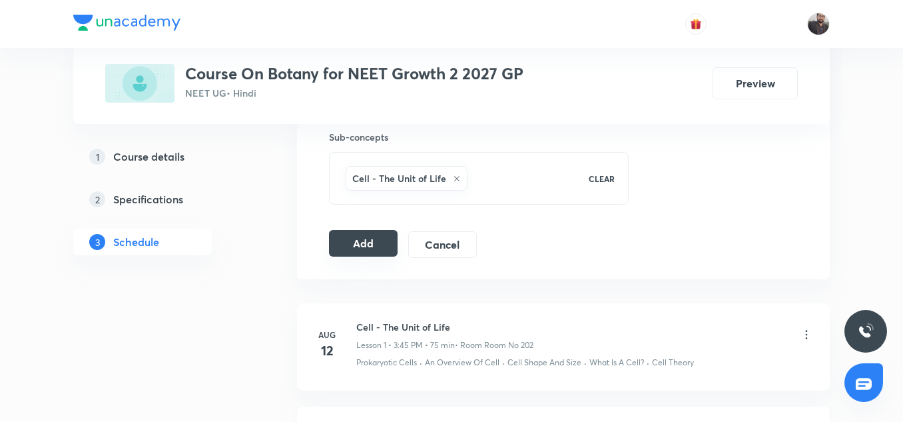
click at [386, 240] on button "Add" at bounding box center [363, 243] width 69 height 27
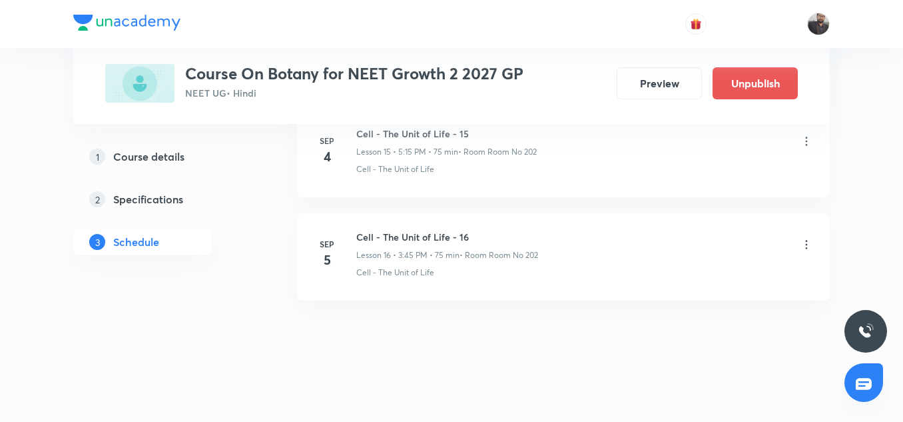
scroll to position [1687, 0]
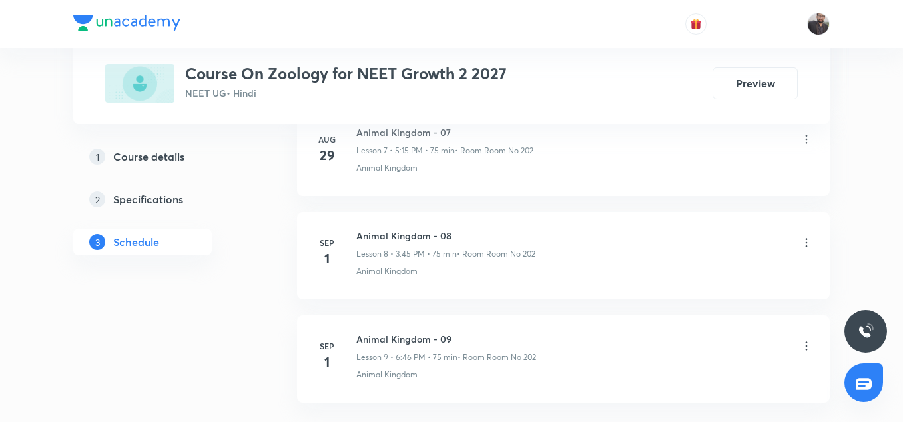
scroll to position [1577, 0]
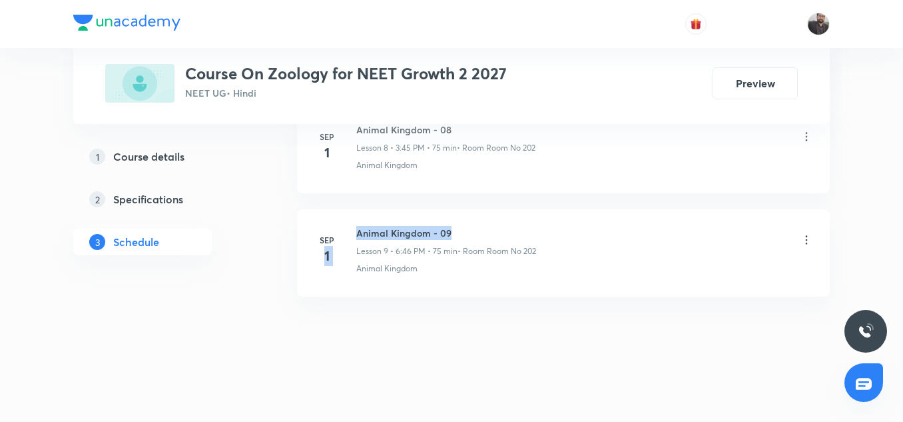
drag, startPoint x: 352, startPoint y: 230, endPoint x: 465, endPoint y: 227, distance: 112.6
click at [465, 227] on div "[DATE] Animal Kingdom - 09 Lesson 9 • 6:46 PM • 75 min • Room Room No [GEOGRAPH…" at bounding box center [564, 250] width 500 height 49
click at [402, 222] on li "[DATE] Animal Kingdom - 09 Lesson 9 • 6:46 PM • 75 min • Room Room No [GEOGRAPH…" at bounding box center [563, 252] width 533 height 87
click at [378, 232] on h6 "Animal Kingdom - 09" at bounding box center [446, 233] width 180 height 14
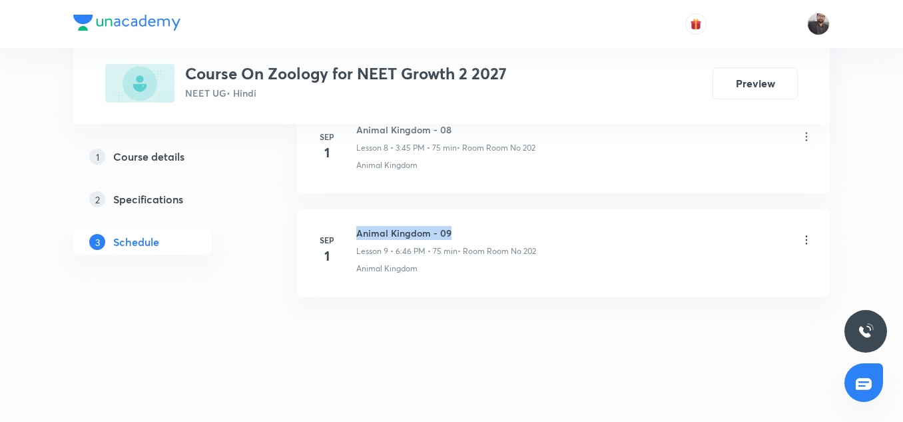
copy h6 "Animal Kingdom - 09"
drag, startPoint x: 353, startPoint y: 230, endPoint x: 462, endPoint y: 229, distance: 108.6
click at [462, 229] on div "Sep 1 Animal Kingdom - 09 Lesson 9 • 6:46 PM • 75 min • Room Room No 202 Animal…" at bounding box center [564, 250] width 500 height 49
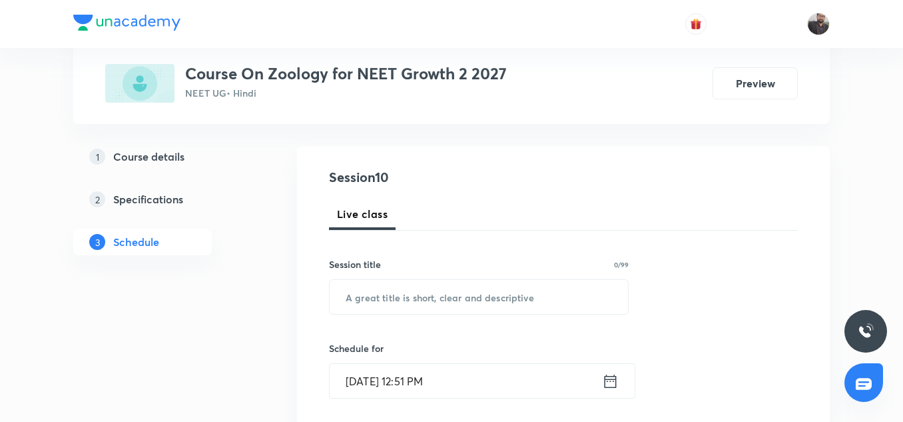
scroll to position [153, 0]
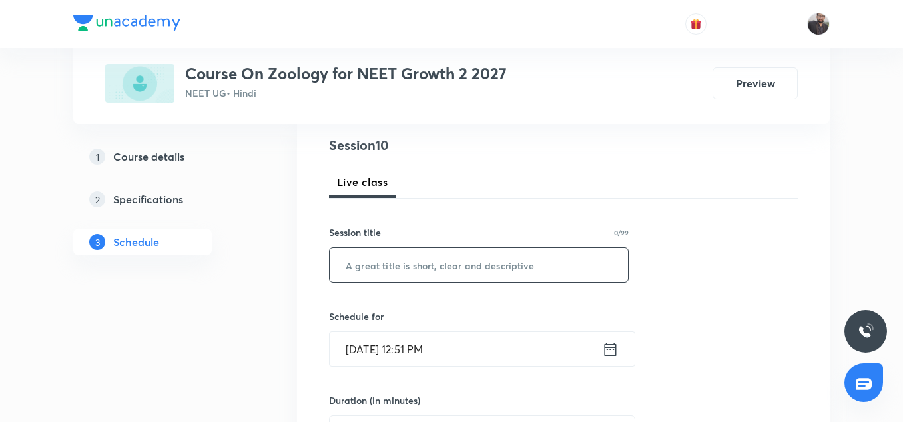
click at [430, 270] on input "text" at bounding box center [479, 265] width 298 height 34
paste input "Animal Kingdom - 09"
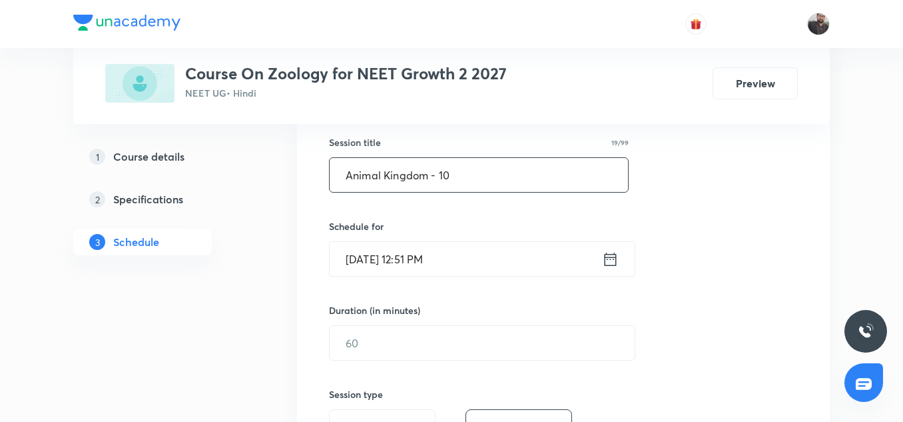
scroll to position [247, 0]
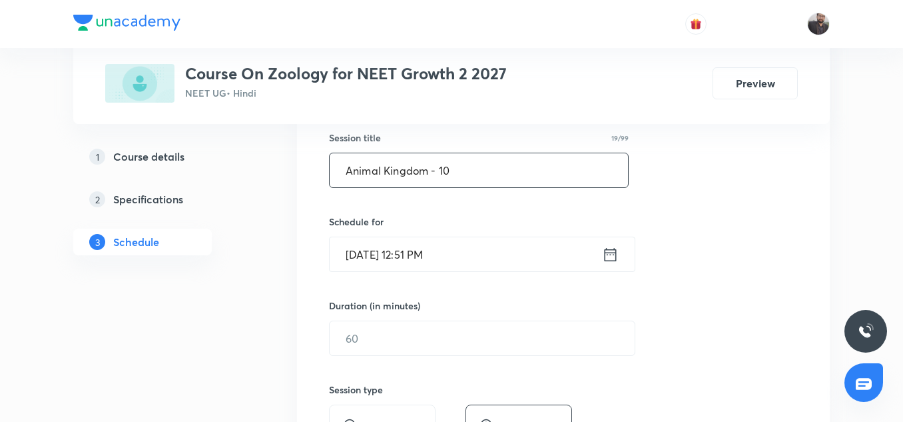
type input "Animal Kingdom - 10"
click at [484, 260] on input "Sep 5, 2025, 12:51 PM" at bounding box center [466, 254] width 272 height 34
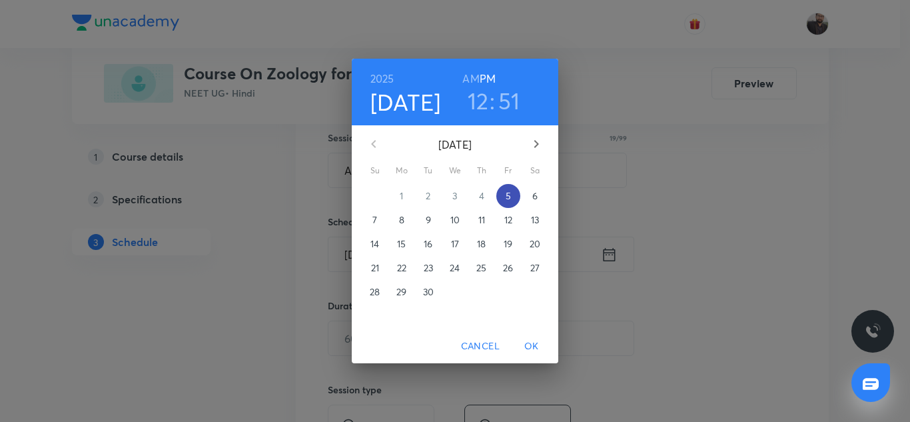
click at [510, 195] on p "5" at bounding box center [508, 195] width 5 height 13
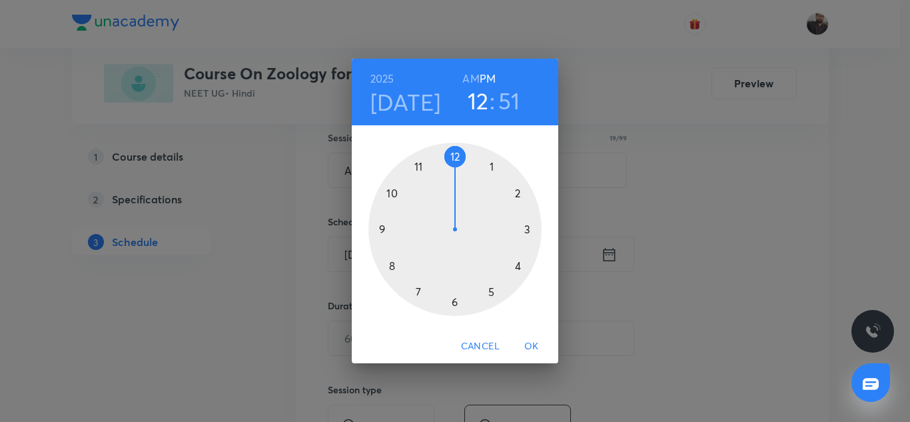
click at [489, 290] on div at bounding box center [454, 229] width 173 height 173
click at [490, 81] on h6 "PM" at bounding box center [488, 78] width 16 height 19
click at [528, 228] on div at bounding box center [454, 229] width 173 height 173
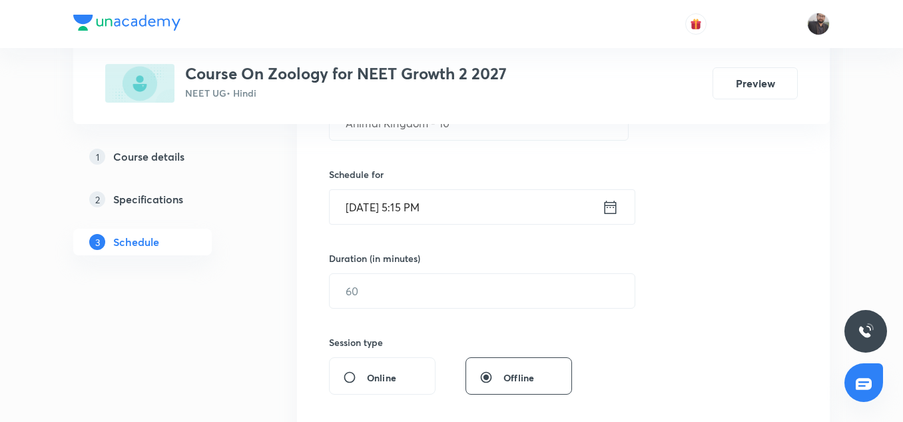
scroll to position [295, 0]
click at [424, 289] on input "text" at bounding box center [482, 290] width 305 height 34
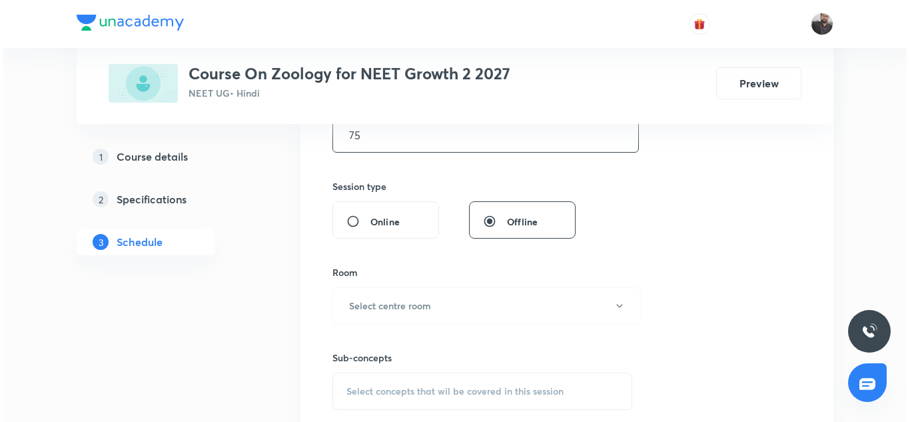
scroll to position [454, 0]
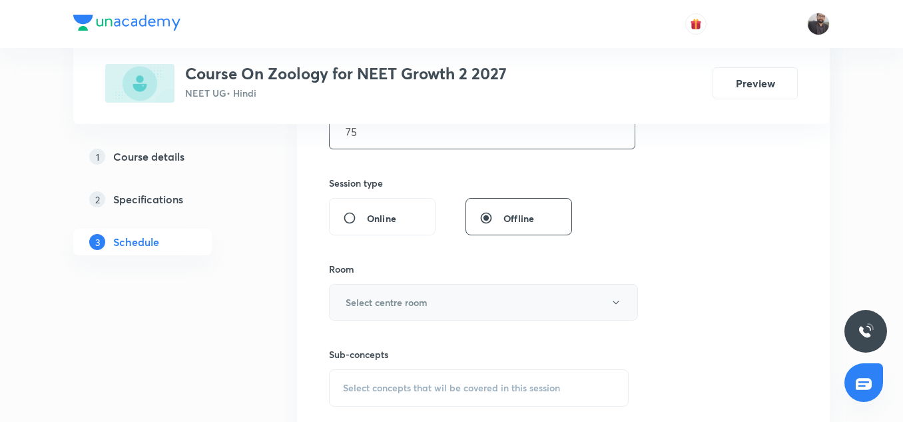
type input "75"
click at [420, 304] on h6 "Select centre room" at bounding box center [387, 302] width 82 height 14
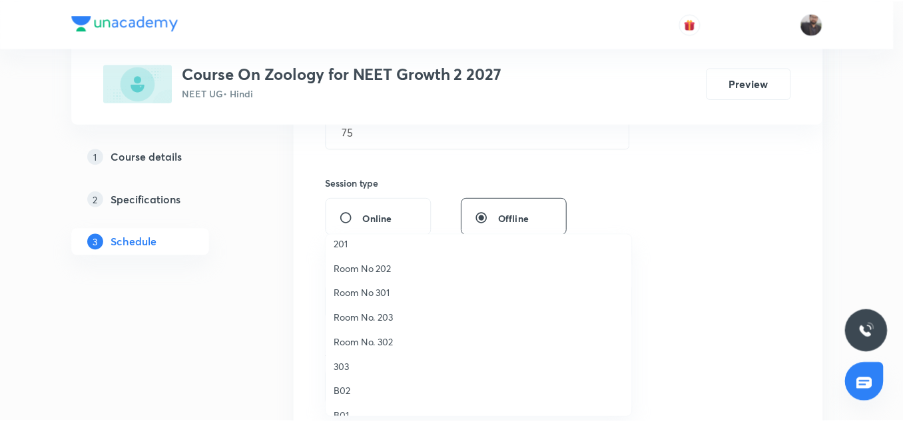
scroll to position [87, 0]
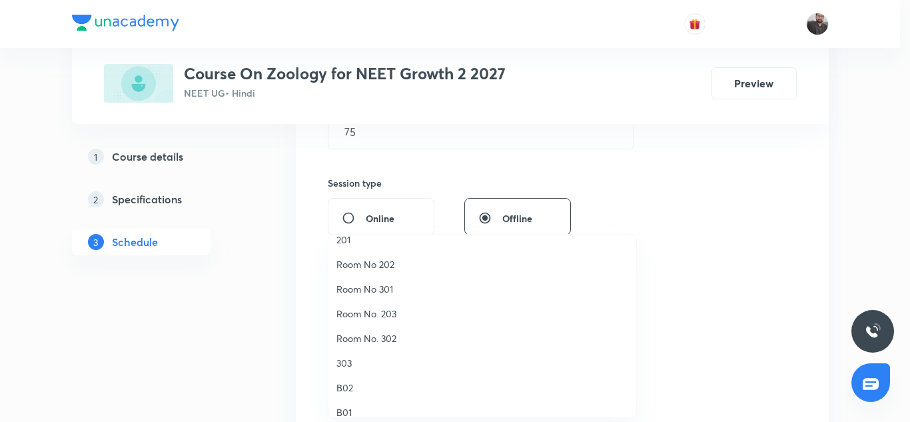
click at [376, 268] on span "Room No 202" at bounding box center [482, 264] width 292 height 14
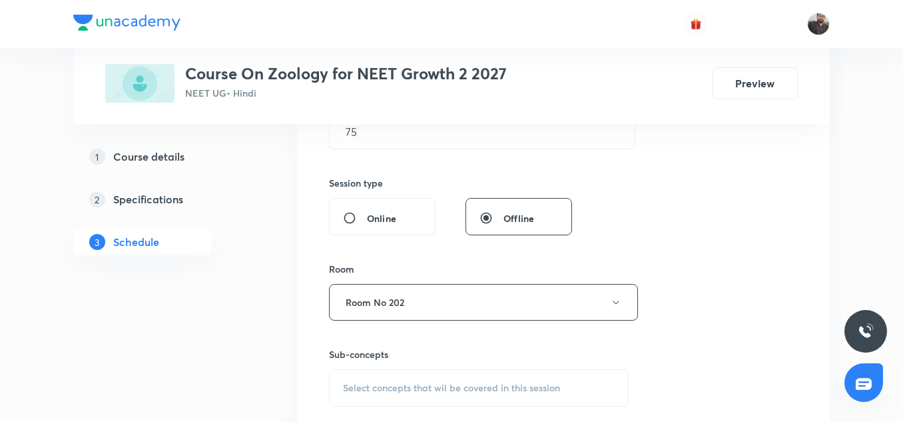
scroll to position [509, 0]
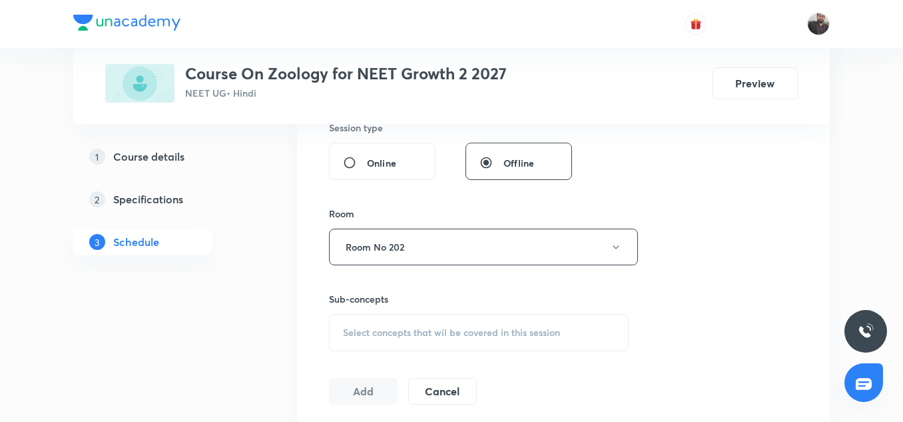
click at [385, 324] on div "Select concepts that wil be covered in this session" at bounding box center [479, 332] width 300 height 37
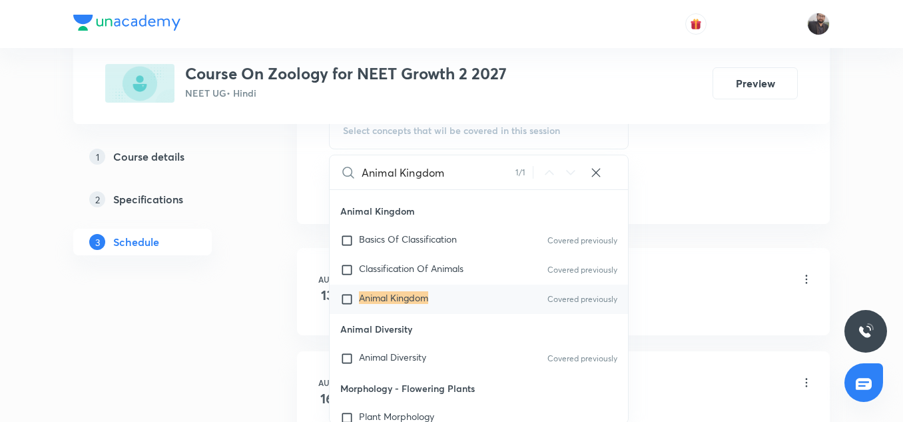
scroll to position [817, 0]
type input "Animal Kingdom"
click at [382, 294] on mark "Animal Kingdom" at bounding box center [393, 296] width 69 height 13
checkbox input "true"
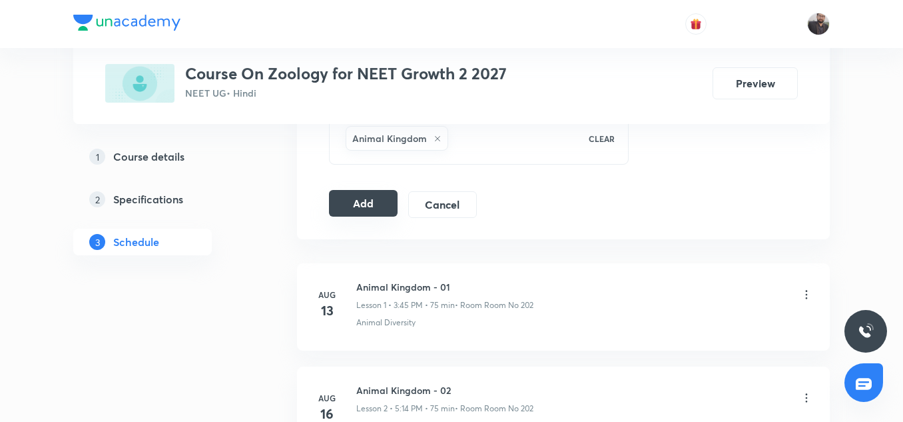
click at [373, 202] on button "Add" at bounding box center [363, 203] width 69 height 27
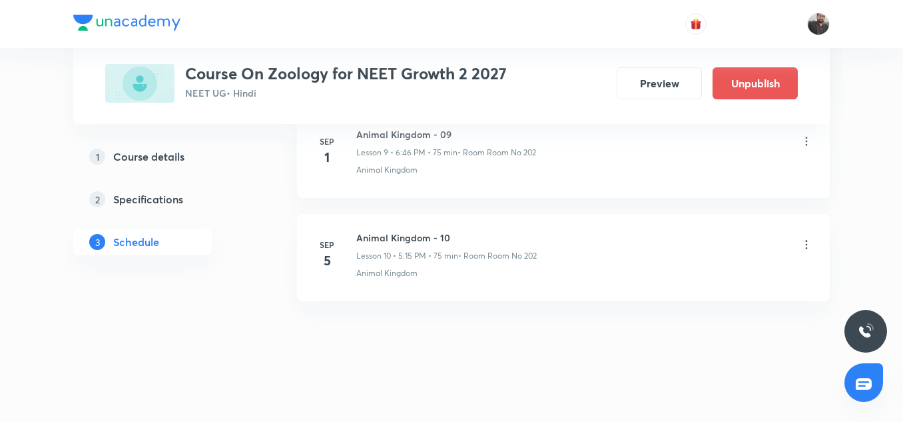
scroll to position [1068, 0]
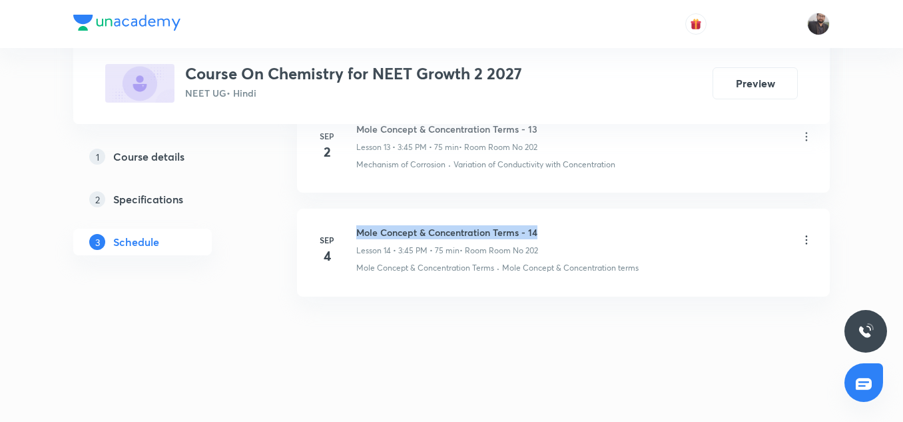
copy h6 "Mole Concept & Concentration Terms - 14"
drag, startPoint x: 354, startPoint y: 227, endPoint x: 558, endPoint y: 231, distance: 204.5
click at [558, 231] on div "Sep 4 Mole Concept & Concentration Terms - 14 Lesson 14 • 3:45 PM • 75 min • Ro…" at bounding box center [564, 249] width 500 height 49
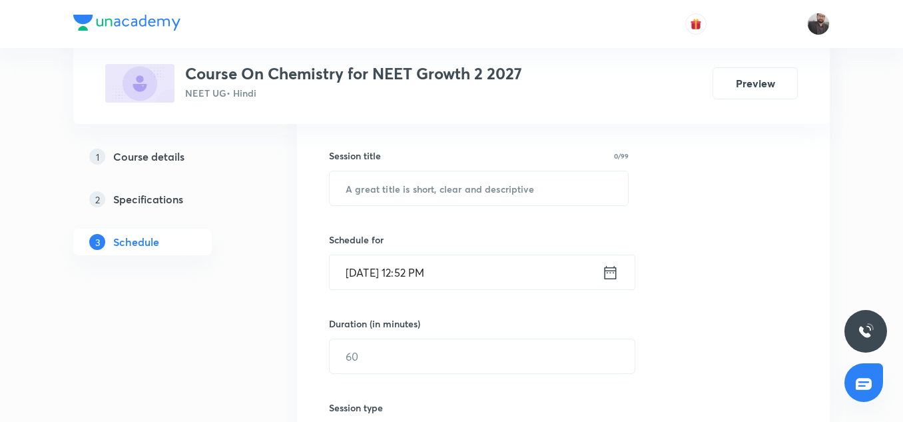
scroll to position [230, 0]
click at [492, 187] on input "text" at bounding box center [479, 188] width 298 height 34
paste input "Mole Concept & Concentration Terms - 14"
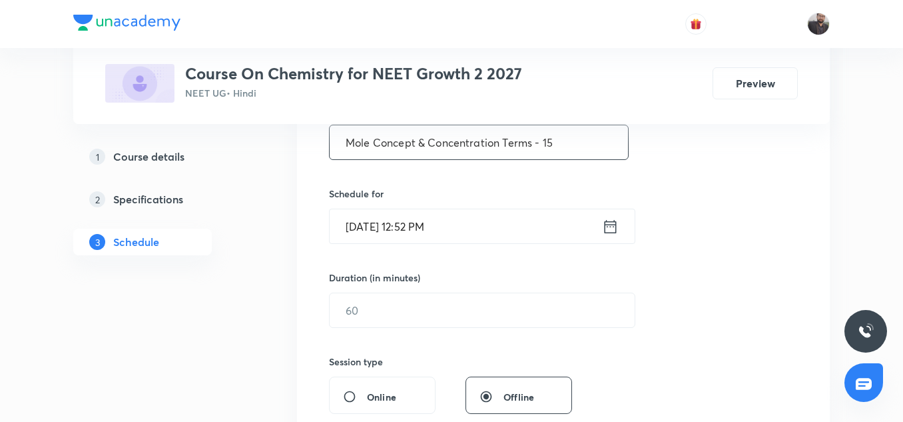
scroll to position [276, 0]
type input "Mole Concept & Concentration Terms - 15"
click at [483, 217] on input "Sep 5, 2025, 12:52 PM" at bounding box center [466, 225] width 272 height 34
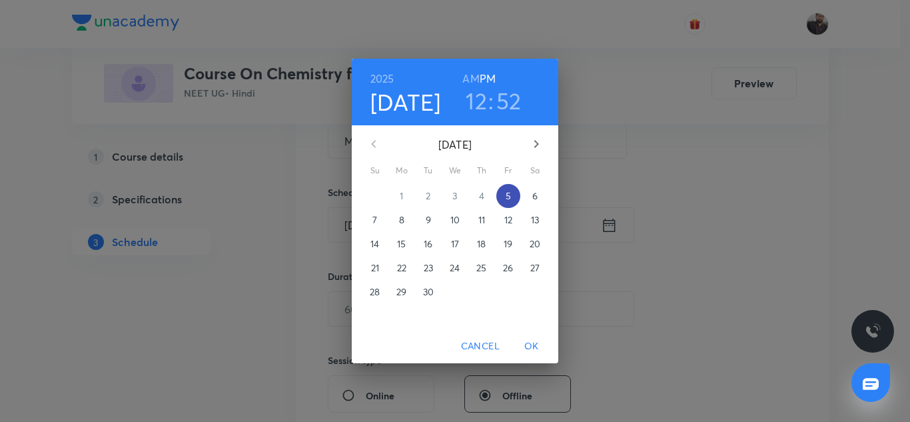
click at [507, 195] on p "5" at bounding box center [508, 195] width 5 height 13
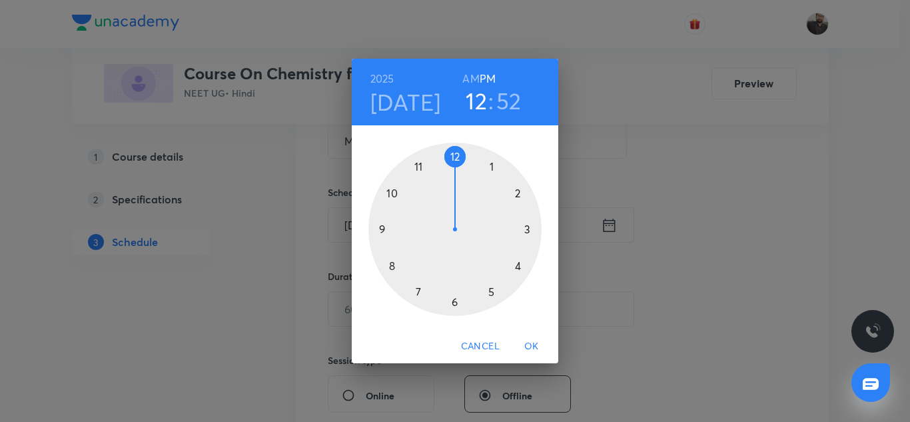
click at [454, 302] on div at bounding box center [454, 229] width 173 height 173
click at [490, 76] on h6 "PM" at bounding box center [488, 78] width 16 height 19
click at [381, 227] on div at bounding box center [454, 229] width 173 height 173
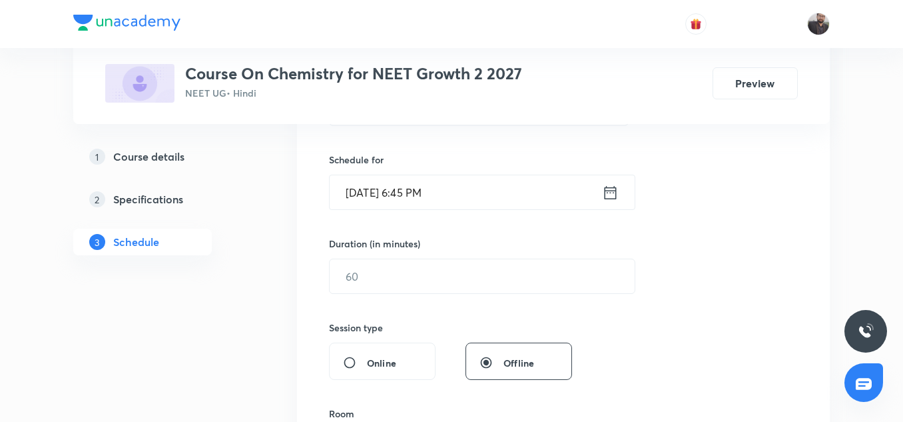
scroll to position [310, 0]
click at [434, 271] on input "text" at bounding box center [482, 275] width 305 height 34
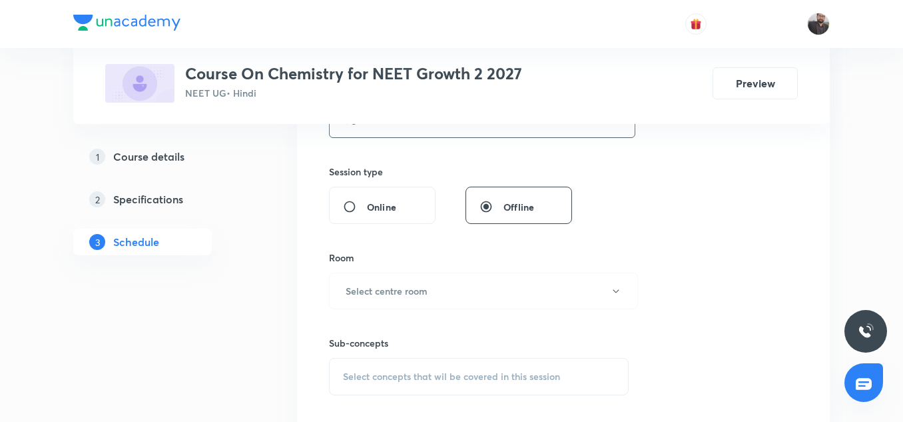
scroll to position [466, 0]
type input "75"
click at [430, 282] on button "Select centre room" at bounding box center [483, 290] width 309 height 37
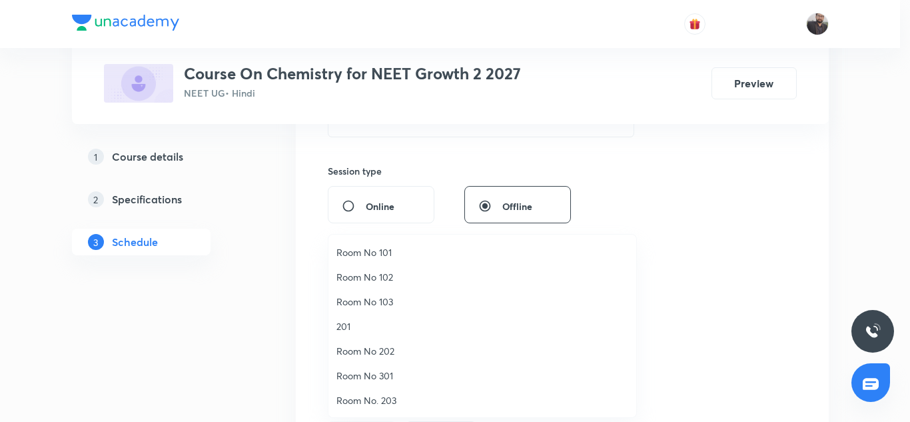
click at [389, 350] on span "Room No 202" at bounding box center [482, 351] width 292 height 14
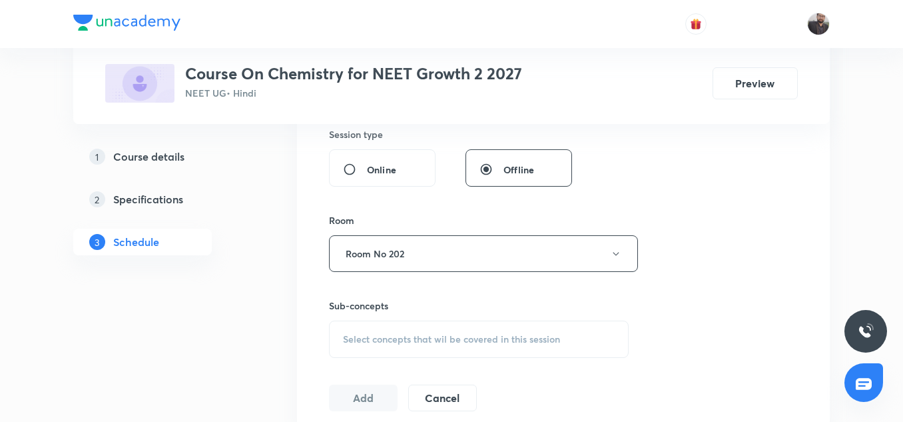
scroll to position [504, 0]
click at [386, 336] on span "Select concepts that wil be covered in this session" at bounding box center [451, 337] width 217 height 11
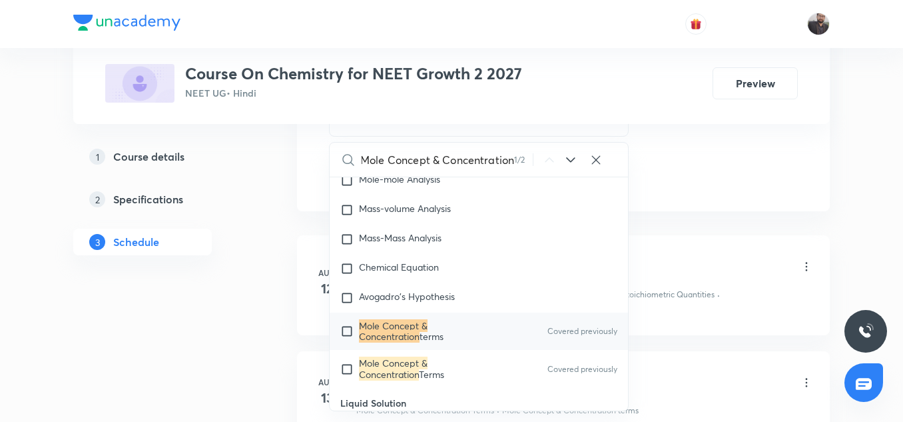
scroll to position [724, 0]
type input "Mole Concept & Concentration"
click at [386, 340] on div "Mole Concept & Concentration terms Covered previously" at bounding box center [479, 330] width 298 height 37
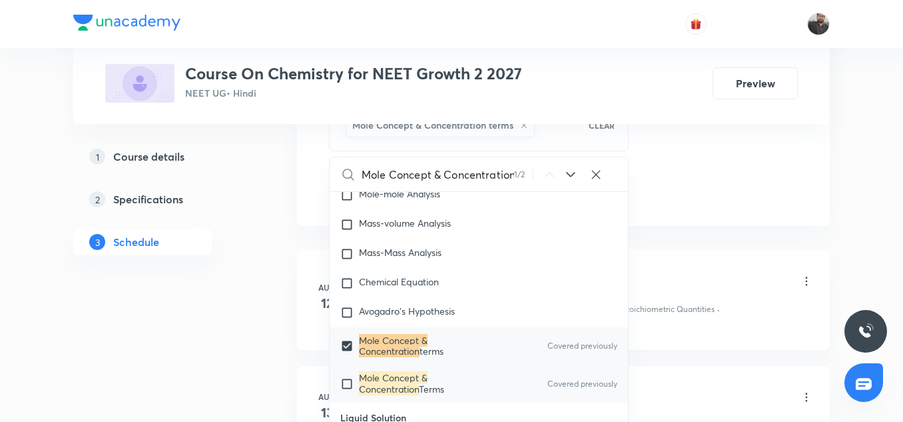
click at [382, 390] on div "Mole Concept & Concentration Terms Covered previously" at bounding box center [479, 382] width 298 height 37
checkbox input "true"
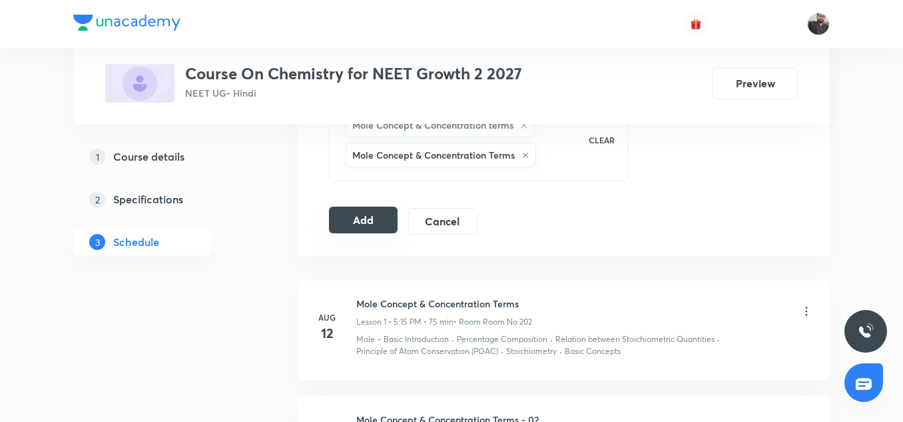
click at [380, 222] on button "Add" at bounding box center [363, 219] width 69 height 27
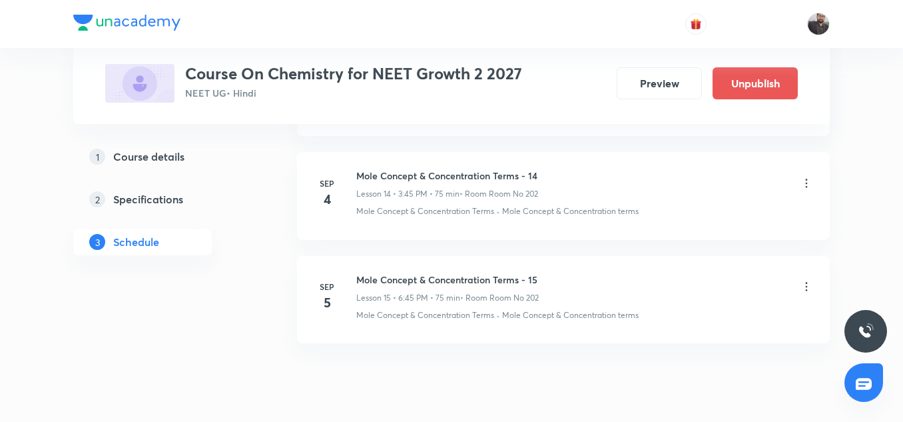
scroll to position [1609, 0]
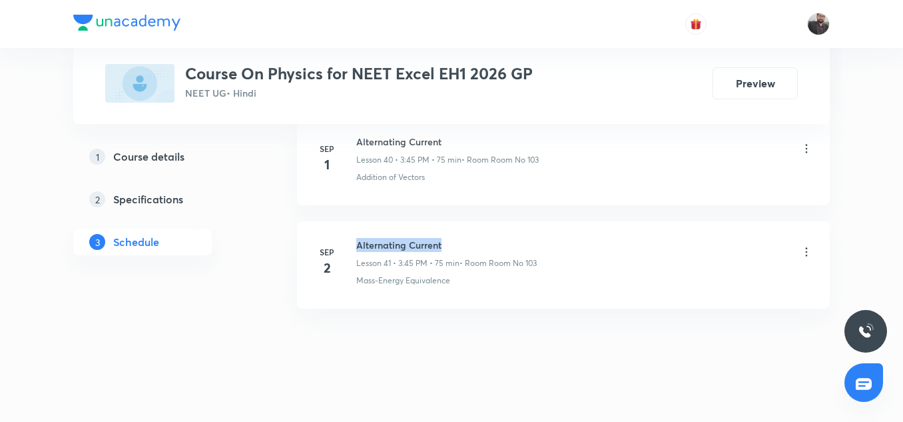
scroll to position [4893, 0]
click at [508, 224] on li "[DATE] Alternating Current Lesson 41 • 3:45 PM • 75 min • Room Room No 103 Mass…" at bounding box center [563, 264] width 533 height 87
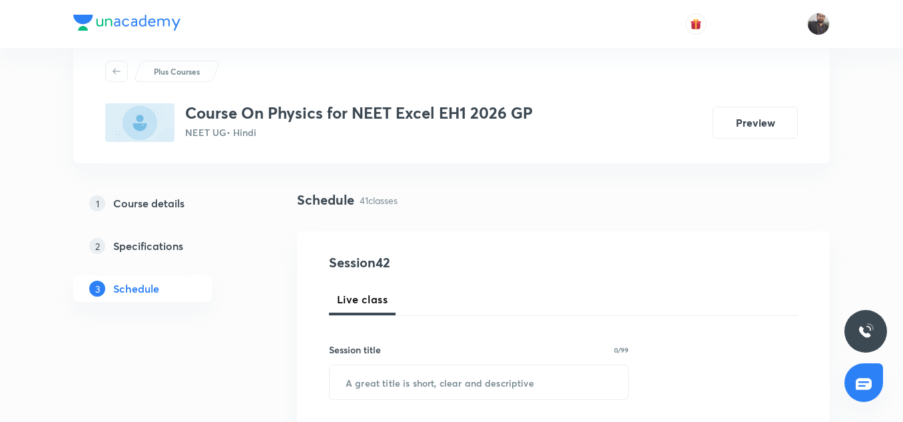
scroll to position [36, 0]
click at [439, 389] on input "text" at bounding box center [479, 381] width 298 height 34
paste input "Alternating Current"
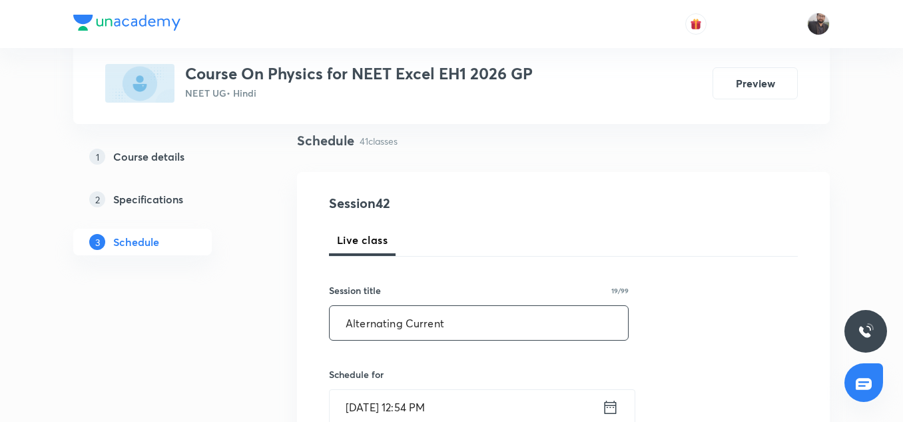
scroll to position [95, 0]
type input "Alternating Current"
click at [479, 401] on input "[DATE] 12:54 PM" at bounding box center [466, 406] width 272 height 34
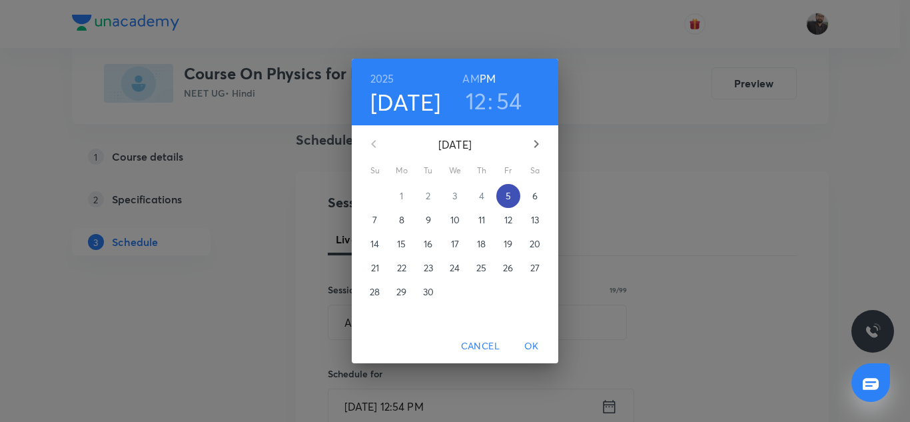
click at [509, 194] on p "5" at bounding box center [508, 195] width 5 height 13
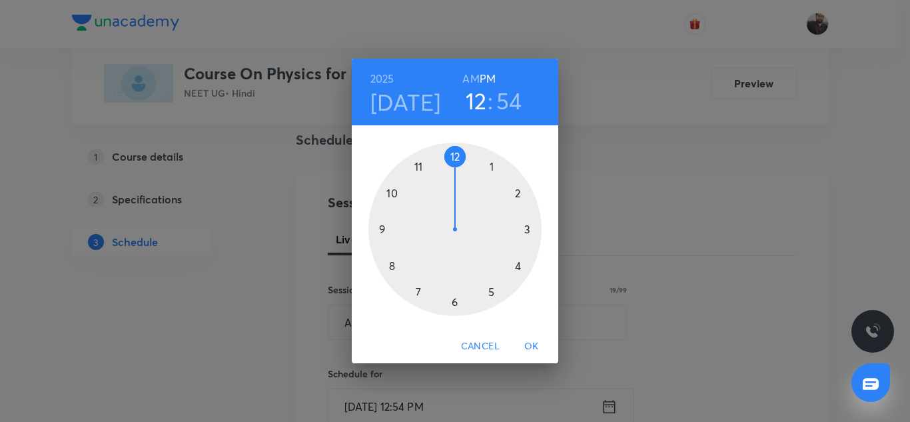
click at [532, 230] on div at bounding box center [454, 229] width 173 height 173
click at [382, 227] on div at bounding box center [454, 229] width 173 height 173
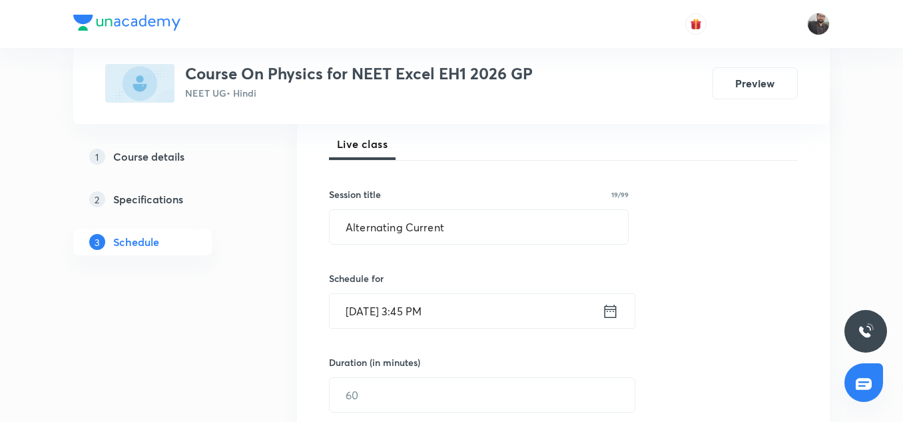
scroll to position [191, 0]
click at [421, 396] on input "text" at bounding box center [482, 394] width 305 height 34
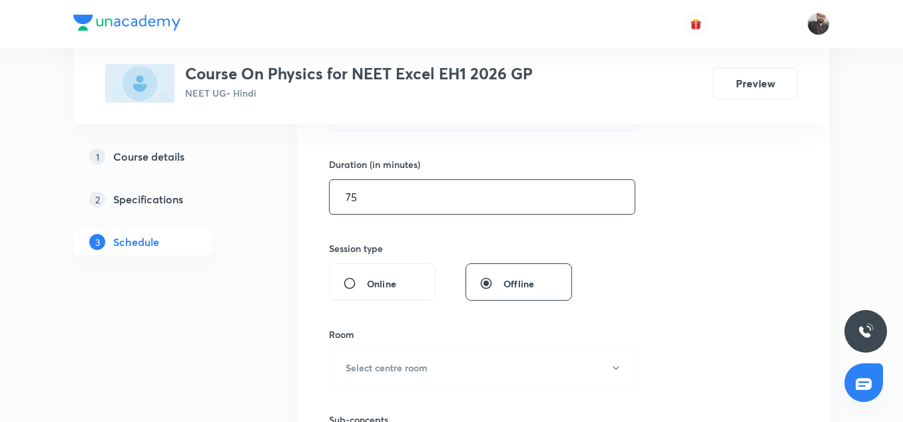
scroll to position [391, 0]
type input "75"
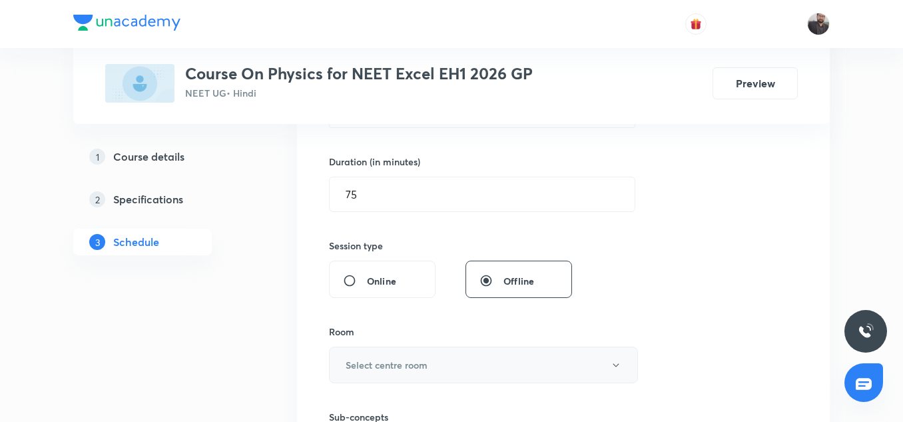
click at [413, 362] on h6 "Select centre room" at bounding box center [387, 365] width 82 height 14
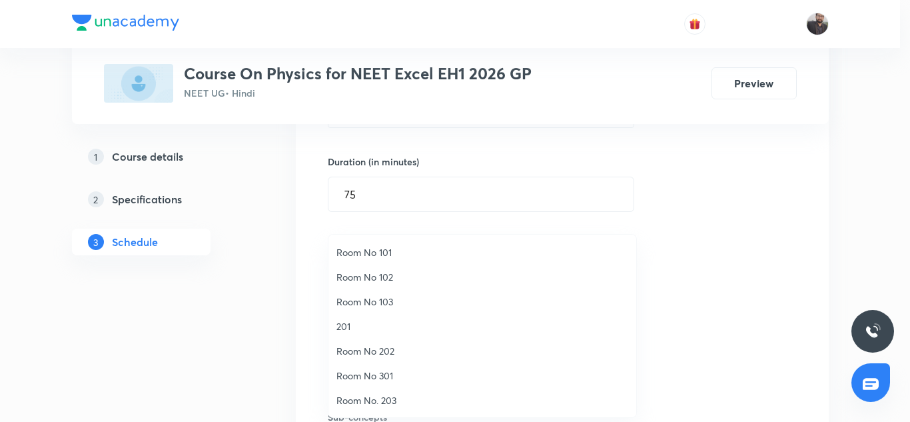
click at [376, 293] on li "Room No 103" at bounding box center [482, 301] width 308 height 25
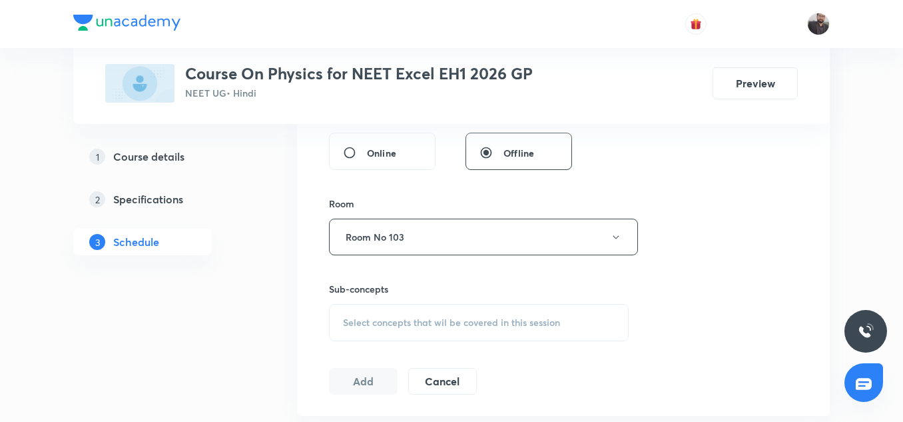
scroll to position [520, 0]
click at [386, 316] on span "Select concepts that wil be covered in this session" at bounding box center [451, 321] width 217 height 11
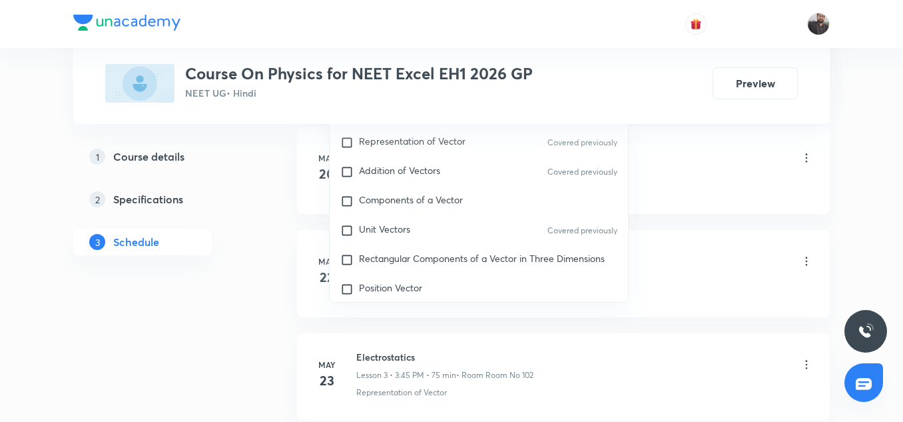
scroll to position [833, 0]
type input "Alternatin"
click at [430, 270] on div "Rectangular Components of a Vector in Three Dimensions" at bounding box center [479, 258] width 298 height 29
checkbox input "true"
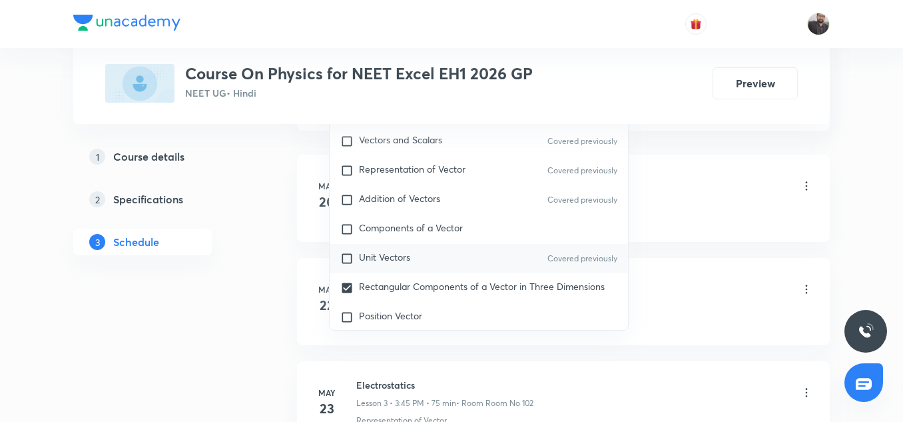
click at [571, 261] on p "Covered previously" at bounding box center [583, 258] width 70 height 12
checkbox input "true"
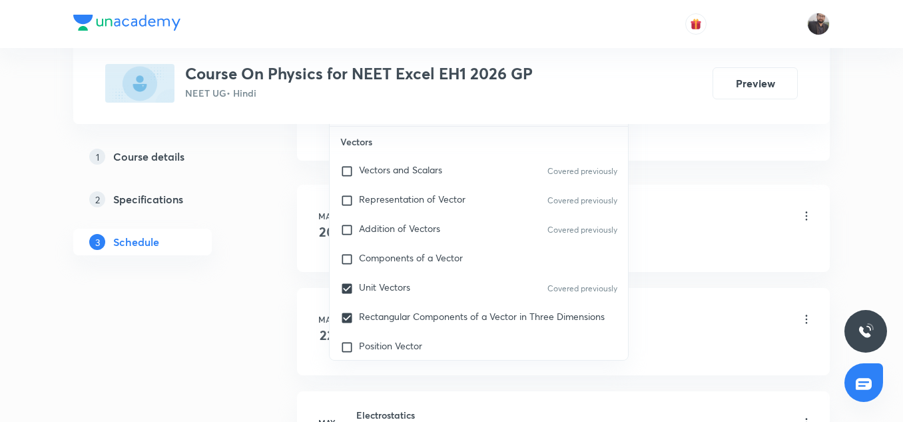
click at [664, 201] on div "Basic Intro Lesson 1 • 3:46 PM • 75 min • Room Room No 102" at bounding box center [584, 216] width 457 height 31
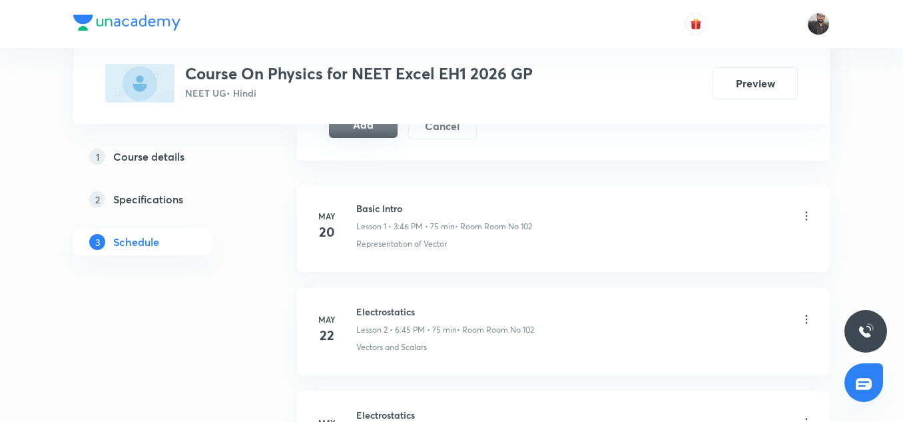
click at [383, 129] on button "Add" at bounding box center [363, 124] width 69 height 27
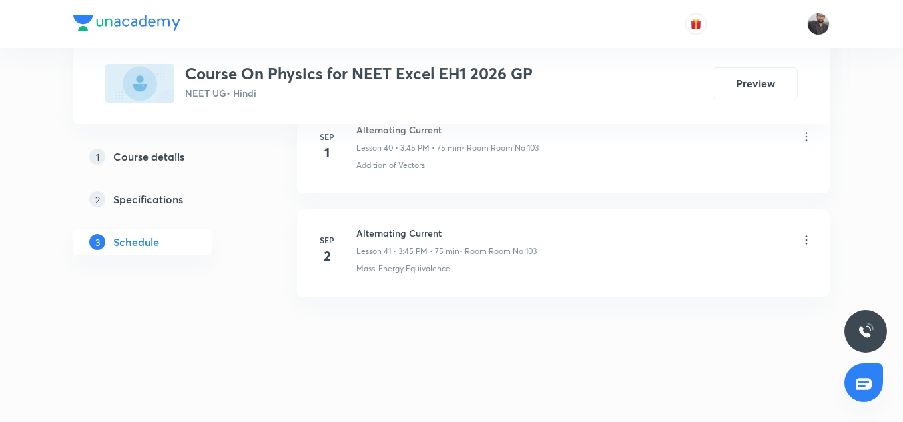
scroll to position [4280, 0]
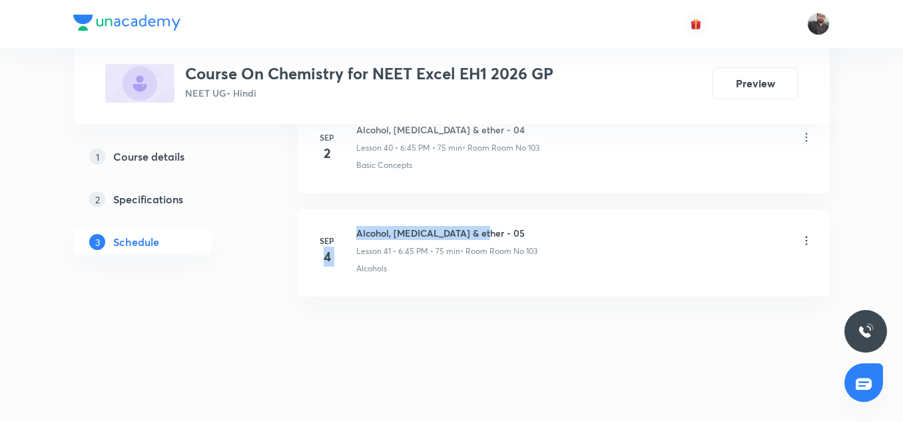
drag, startPoint x: 350, startPoint y: 228, endPoint x: 493, endPoint y: 232, distance: 142.6
click at [493, 232] on div "[DATE] Alcohol, [PERSON_NAME] & ether - 05 Lesson 41 • 6:45 PM • 75 min • Room …" at bounding box center [564, 250] width 500 height 49
click at [493, 232] on h6 "Alcohol, [MEDICAL_DATA] & ether - 05" at bounding box center [446, 233] width 181 height 14
copy h6 "Alcohol, [MEDICAL_DATA] & ether - 05"
drag, startPoint x: 357, startPoint y: 232, endPoint x: 492, endPoint y: 236, distance: 135.3
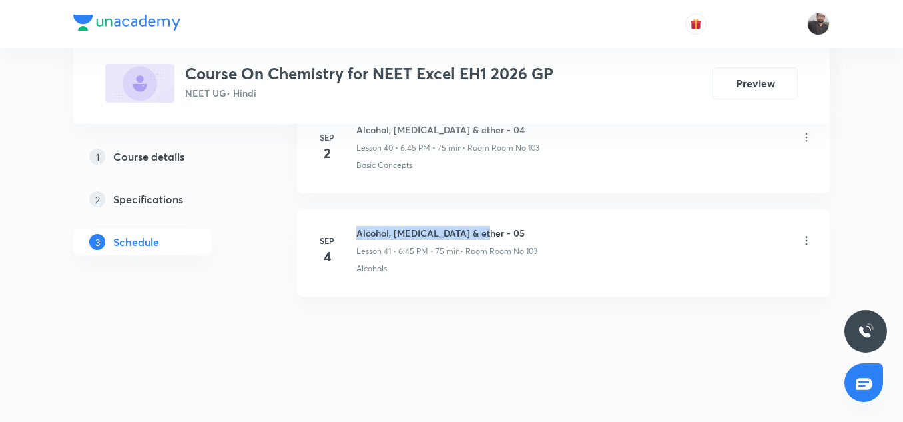
click at [492, 236] on h6 "Alcohol, [MEDICAL_DATA] & ether - 05" at bounding box center [446, 233] width 181 height 14
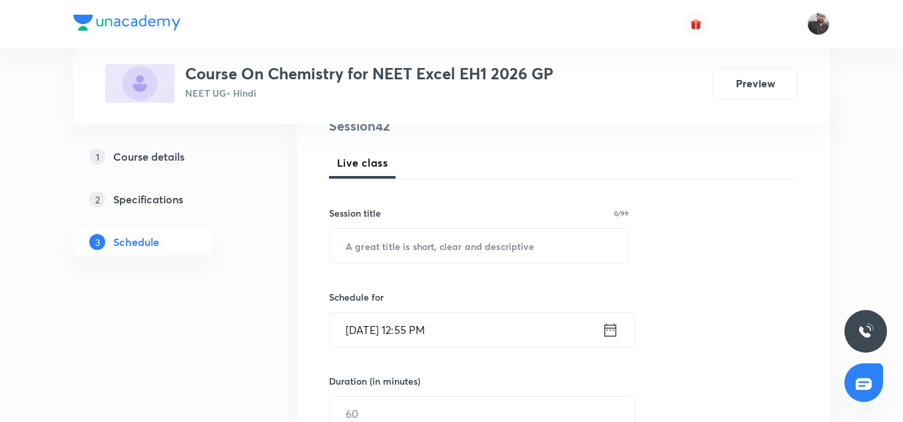
scroll to position [173, 0]
click at [480, 243] on input "text" at bounding box center [479, 244] width 298 height 34
paste input "Alcohol, [MEDICAL_DATA] & ether - 05"
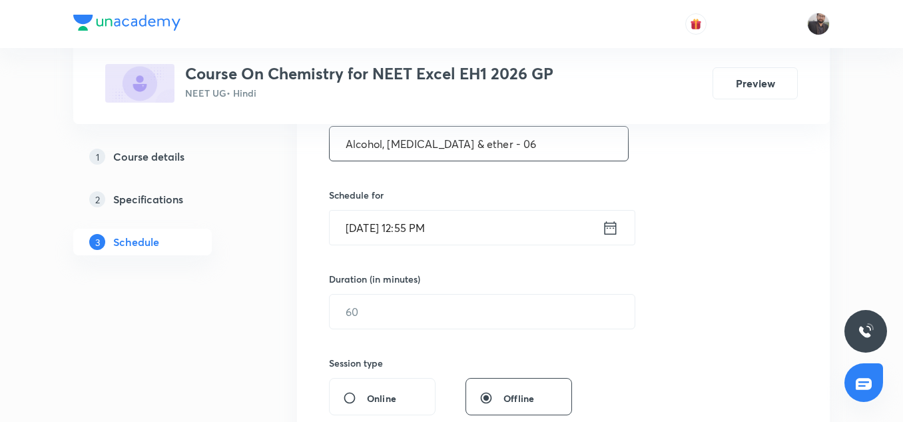
scroll to position [275, 0]
type input "Alcohol, Phenol & ether - 06"
click at [480, 243] on div "Sep 5, 2025, 12:55 PM ​" at bounding box center [482, 225] width 306 height 35
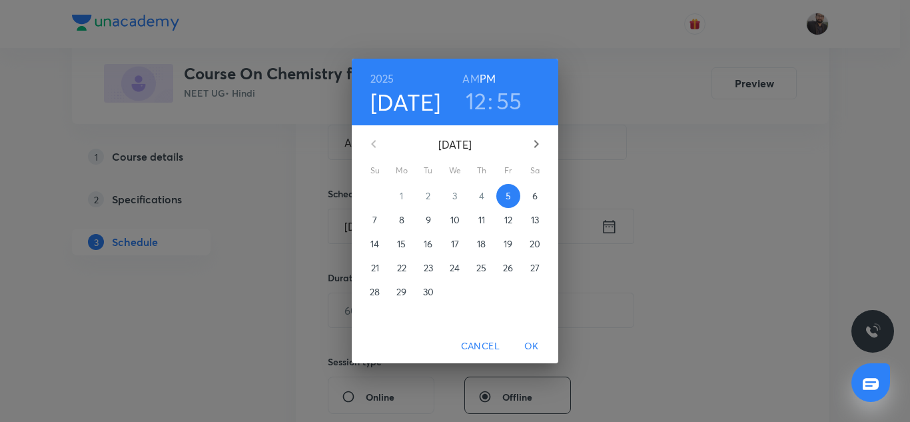
click at [477, 239] on p "18" at bounding box center [481, 243] width 9 height 13
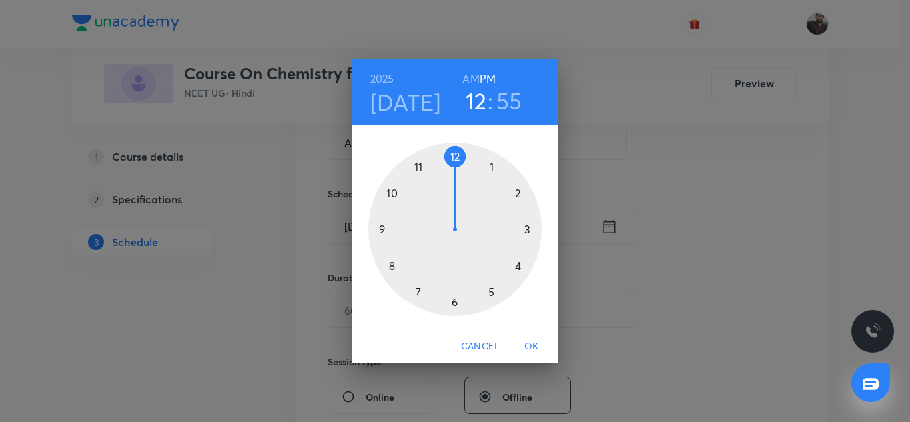
click at [623, 204] on div "2025 Sep 18 12 : 55 AM PM 1 2 3 4 5 6 7 8 9 10 11 12 Cancel OK" at bounding box center [455, 211] width 910 height 422
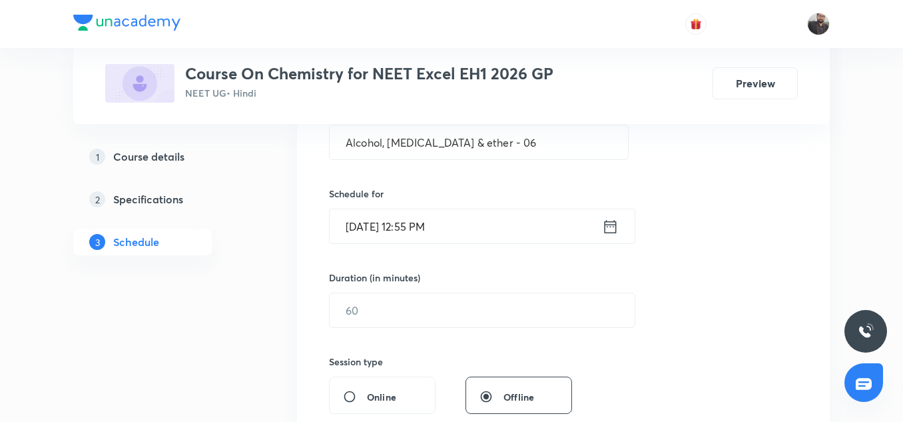
click at [475, 214] on input "Sep 5, 2025, 12:55 PM" at bounding box center [466, 226] width 272 height 34
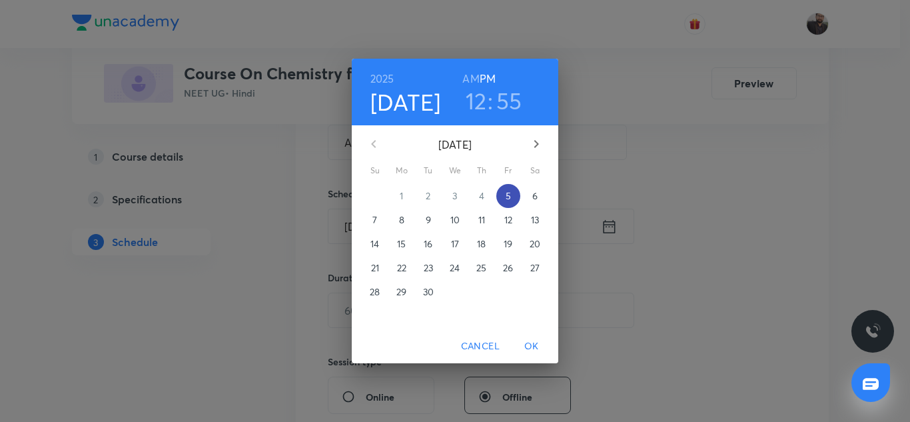
click at [514, 196] on span "5" at bounding box center [508, 195] width 24 height 13
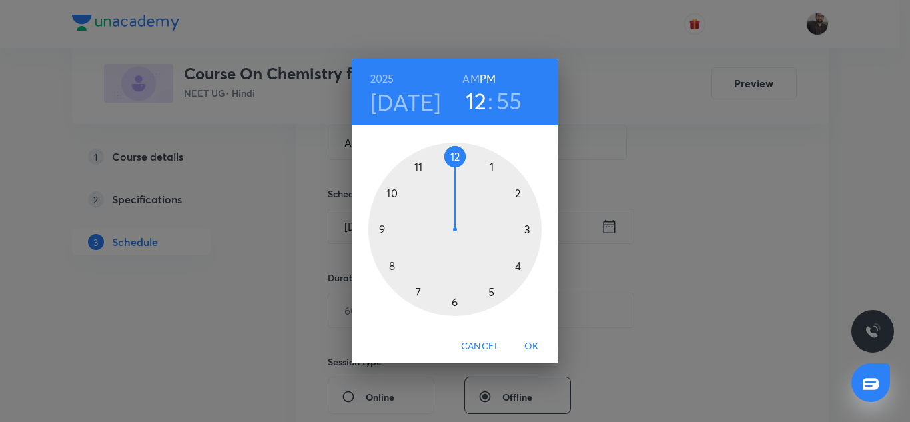
click at [491, 292] on div at bounding box center [454, 229] width 173 height 173
click at [536, 226] on div at bounding box center [454, 229] width 173 height 173
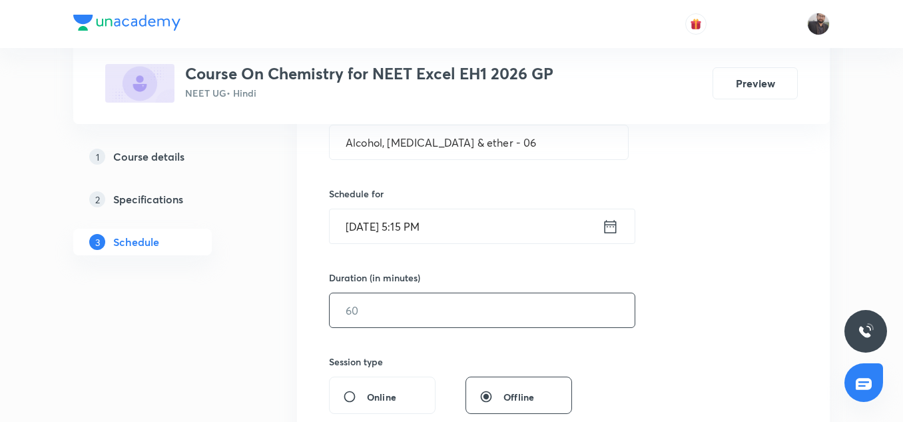
click at [453, 303] on input "text" at bounding box center [482, 310] width 305 height 34
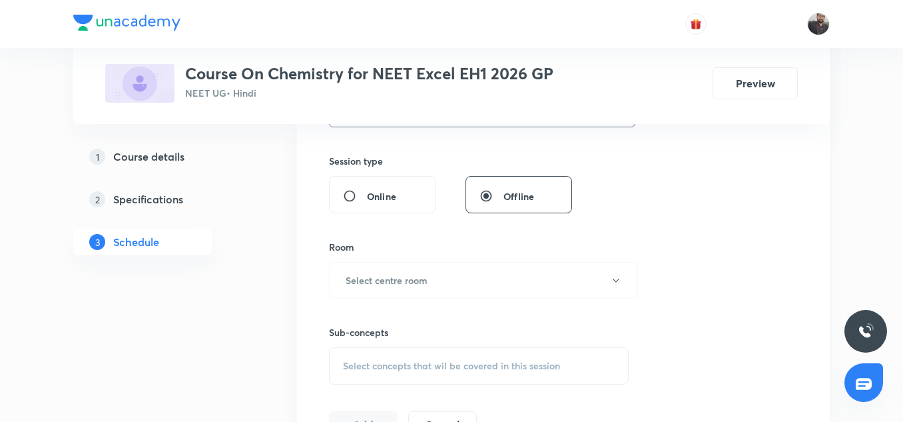
scroll to position [476, 0]
type input "75"
click at [446, 285] on button "Select centre room" at bounding box center [483, 279] width 309 height 37
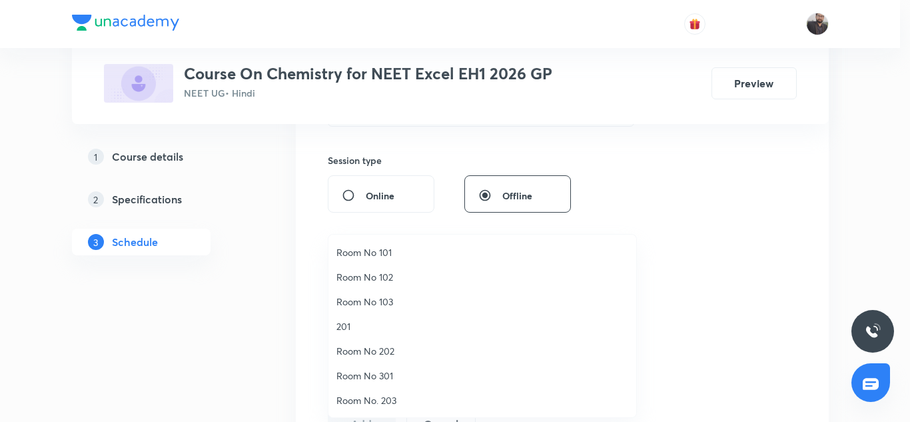
click at [386, 297] on span "Room No 103" at bounding box center [482, 301] width 292 height 14
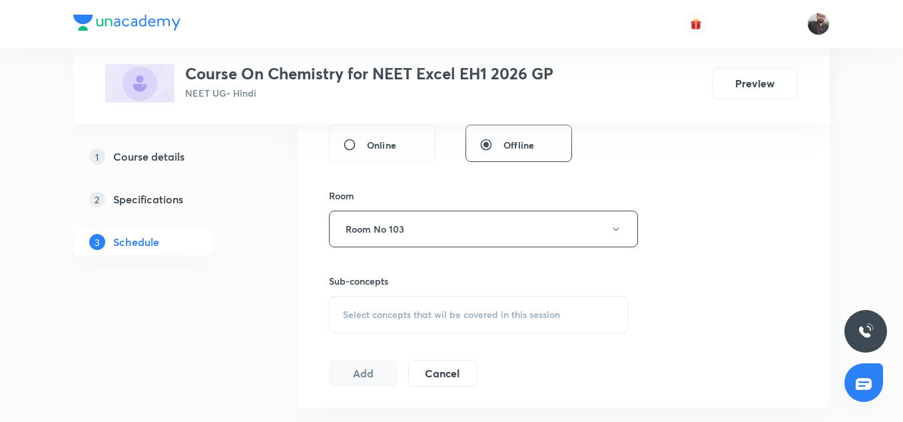
scroll to position [526, 0]
click at [388, 315] on span "Select concepts that wil be covered in this session" at bounding box center [451, 315] width 217 height 11
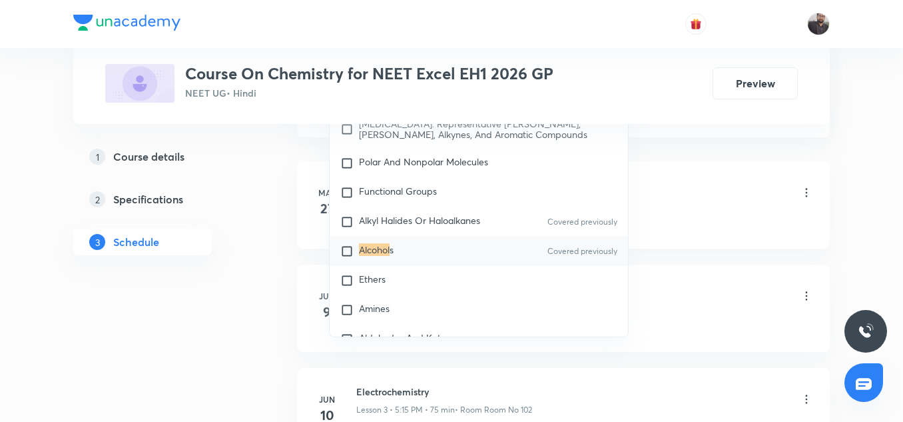
scroll to position [800, 0]
type input "Alcohol"
click at [448, 263] on div "Alcohol s Covered previously" at bounding box center [479, 248] width 298 height 29
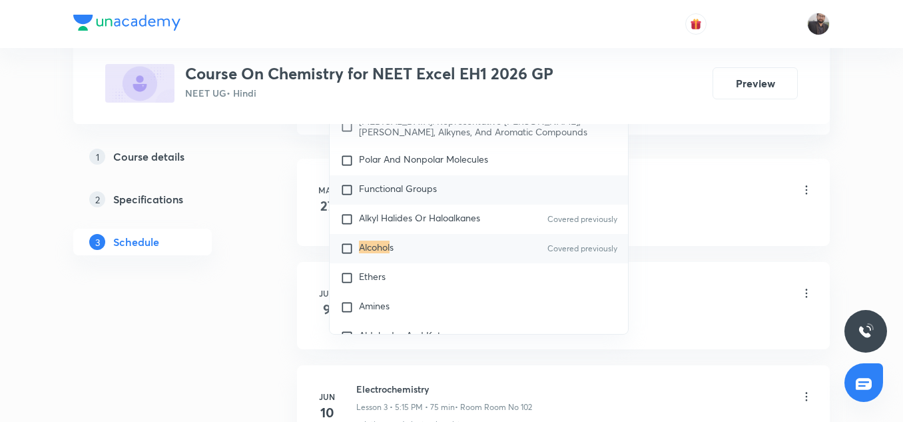
checkbox input "true"
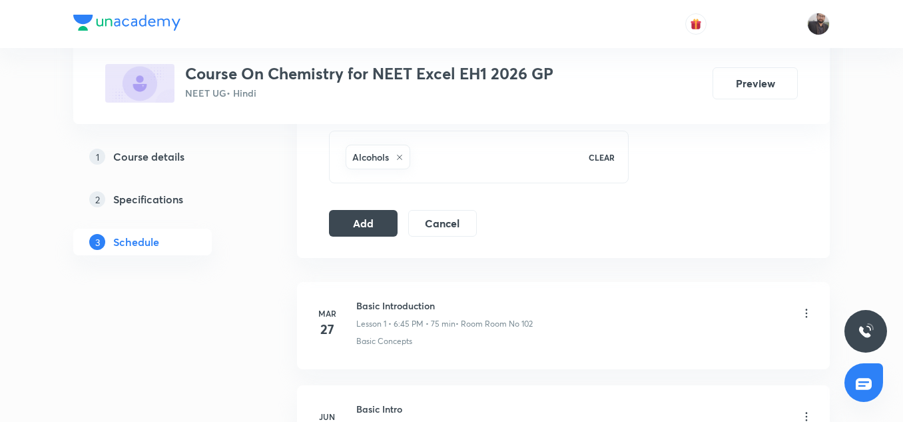
scroll to position [691, 0]
click at [360, 220] on button "Add" at bounding box center [363, 223] width 69 height 27
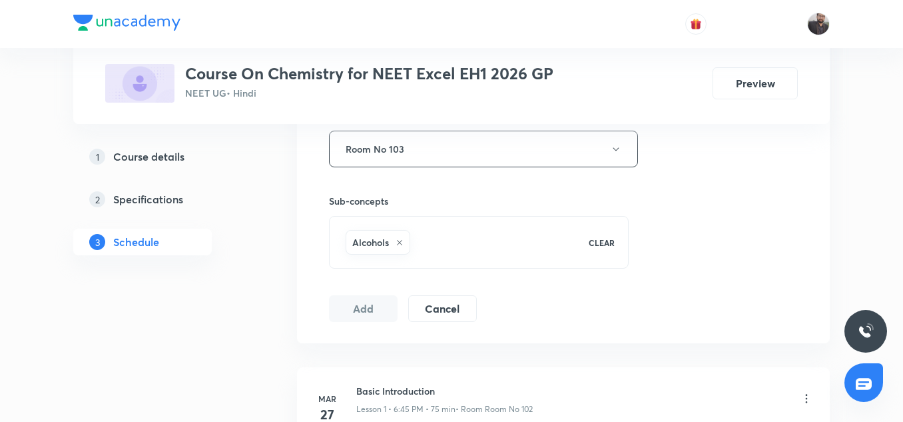
scroll to position [601, 0]
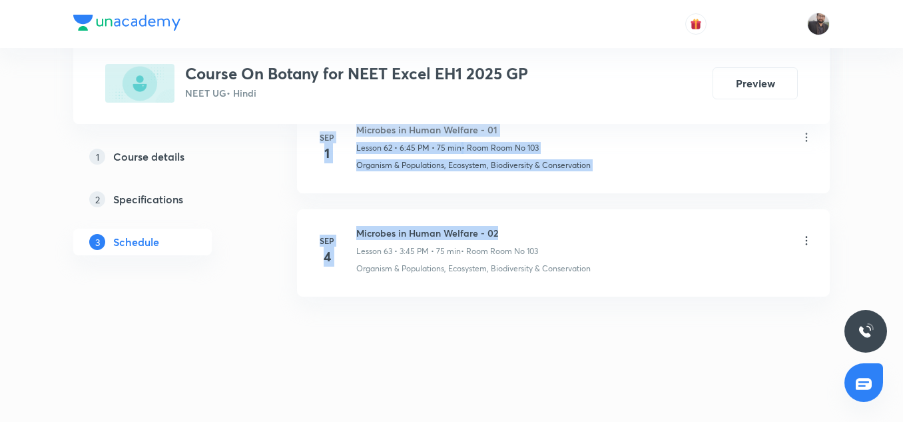
click at [521, 227] on h6 "Microbes in Human Welfare - 02" at bounding box center [447, 233] width 182 height 14
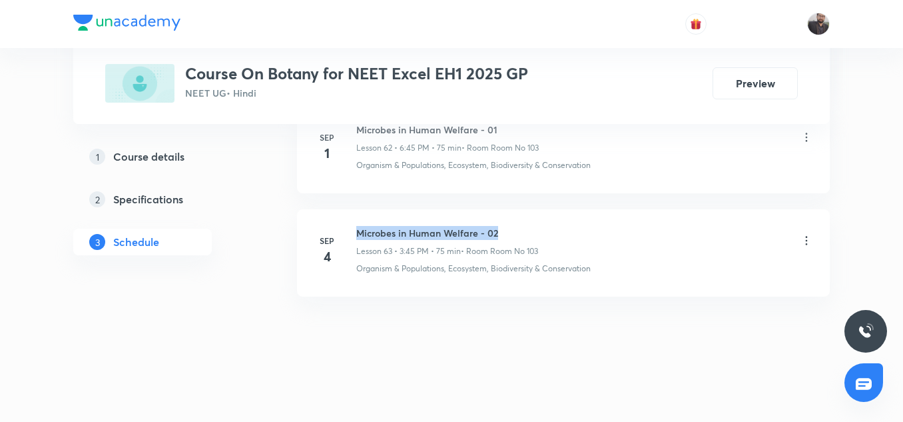
drag, startPoint x: 356, startPoint y: 233, endPoint x: 508, endPoint y: 225, distance: 152.1
click at [508, 225] on li "[DATE] Microbes in Human Welfare - 02 Lesson 63 • 3:45 PM • 75 min • Room Room …" at bounding box center [563, 252] width 533 height 87
copy h6 "Microbes in Human Welfare - 02"
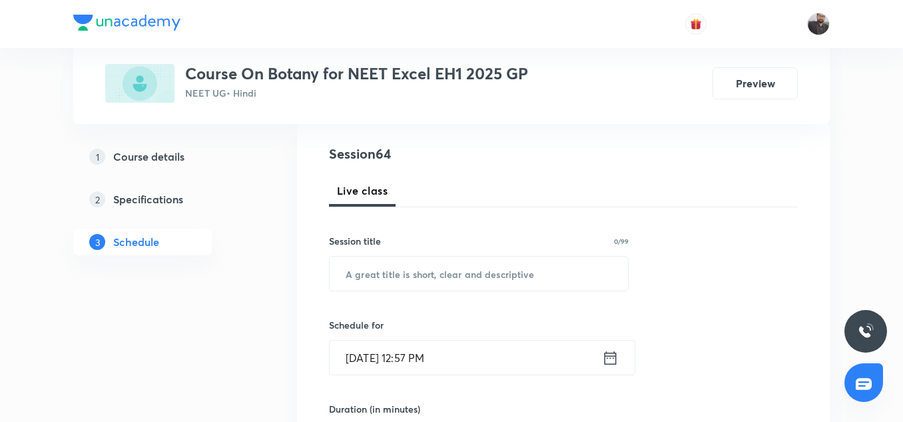
scroll to position [158, 0]
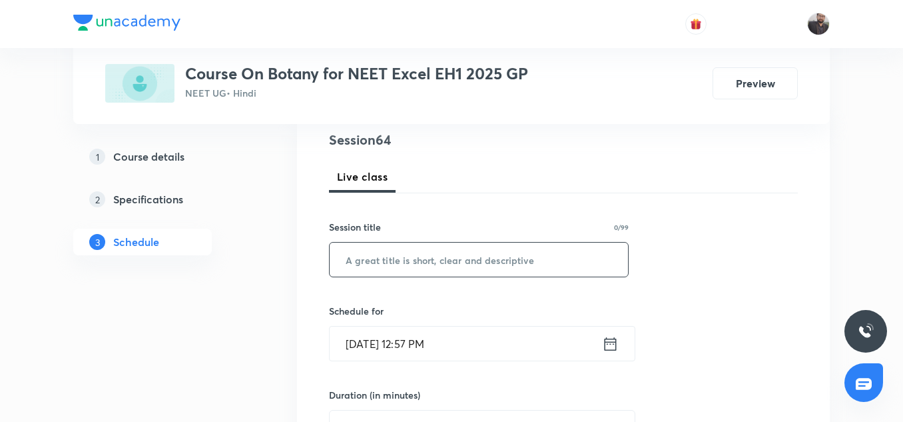
click at [505, 249] on input "text" at bounding box center [479, 259] width 298 height 34
paste input "Microbes in Human Welfare - 02"
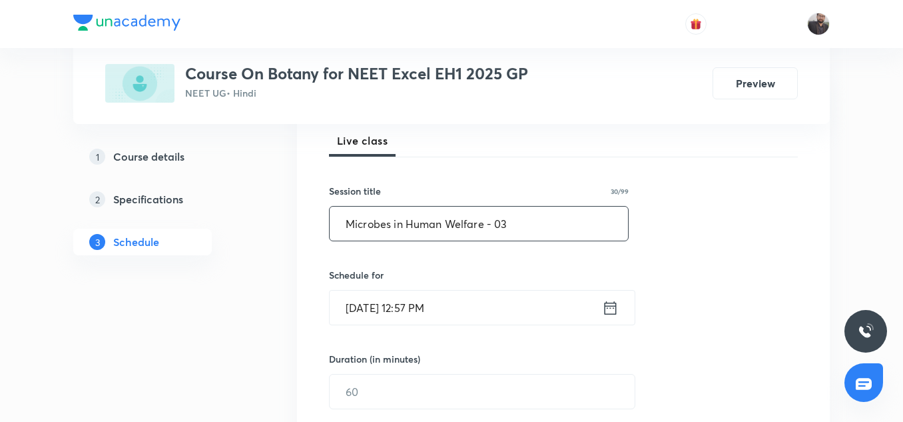
scroll to position [200, 0]
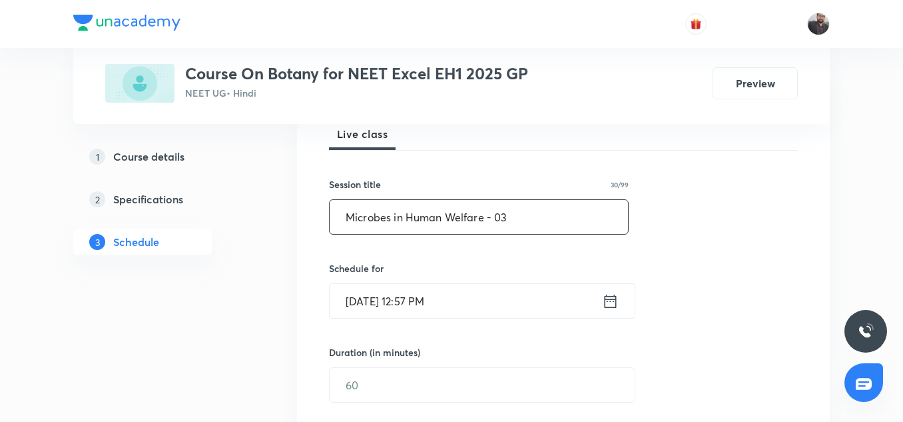
type input "Microbes in Human Welfare - 03"
click at [490, 294] on input "[DATE] 12:57 PM" at bounding box center [466, 301] width 272 height 34
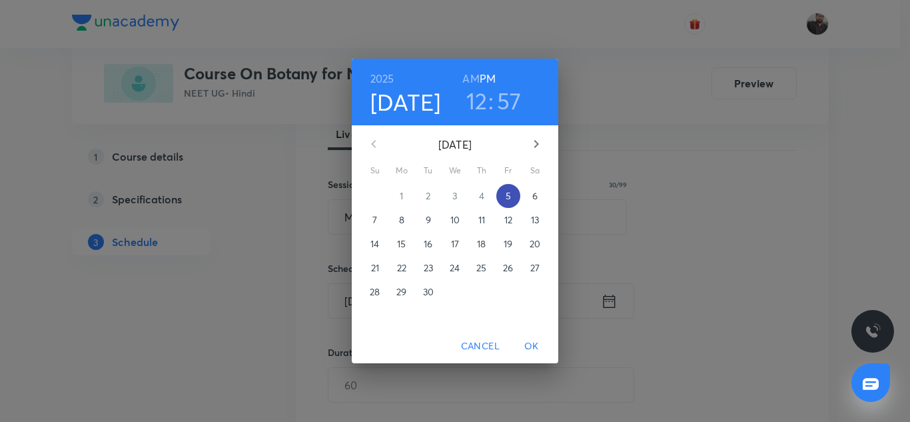
click at [509, 200] on p "5" at bounding box center [508, 195] width 5 height 13
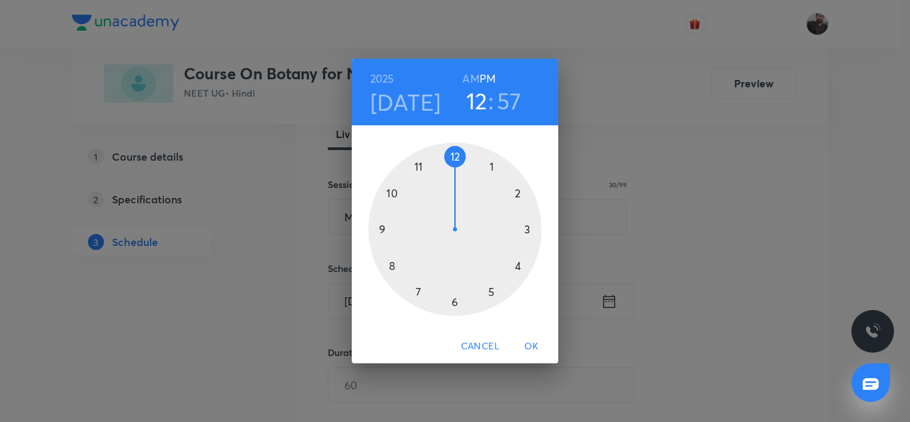
click at [454, 303] on div at bounding box center [454, 229] width 173 height 173
click at [489, 68] on div "[DATE] 06 : 57 AM PM" at bounding box center [455, 92] width 206 height 67
click at [382, 228] on div at bounding box center [454, 229] width 173 height 173
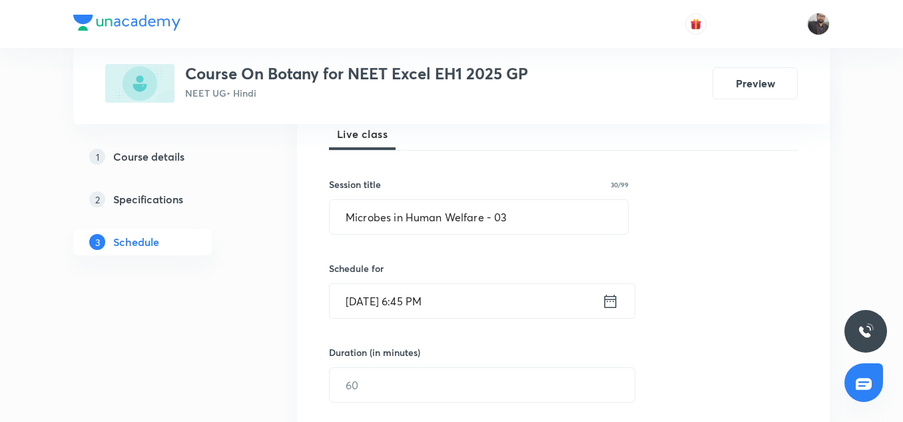
scroll to position [274, 0]
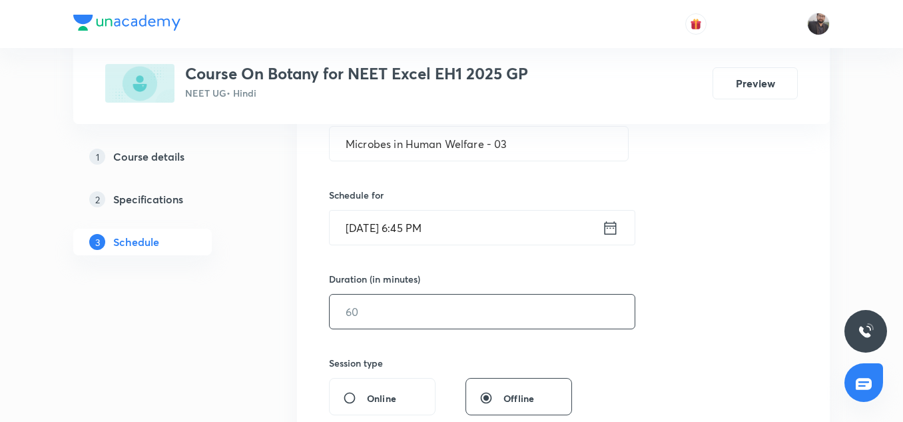
click at [480, 317] on input "text" at bounding box center [482, 311] width 305 height 34
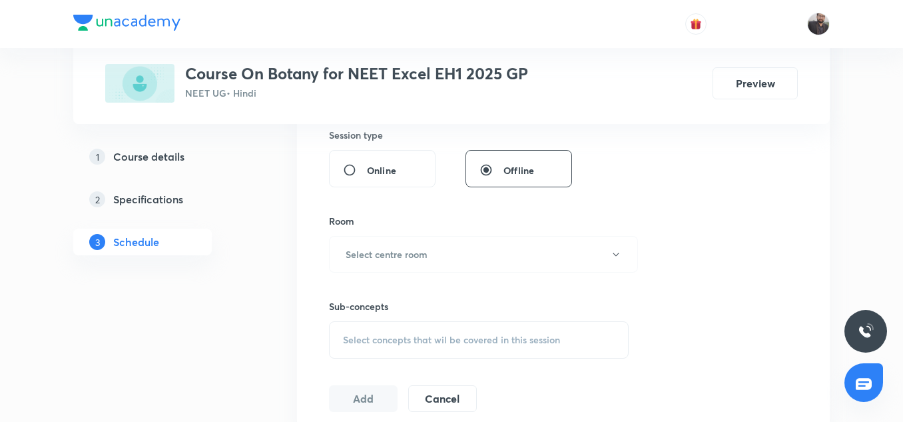
scroll to position [503, 0]
type input "75"
click at [449, 256] on button "Select centre room" at bounding box center [483, 252] width 309 height 37
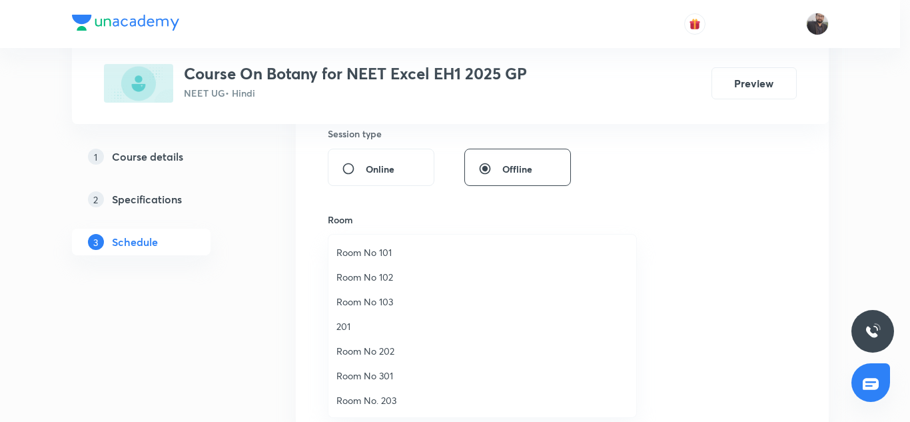
click at [388, 306] on span "Room No 103" at bounding box center [482, 301] width 292 height 14
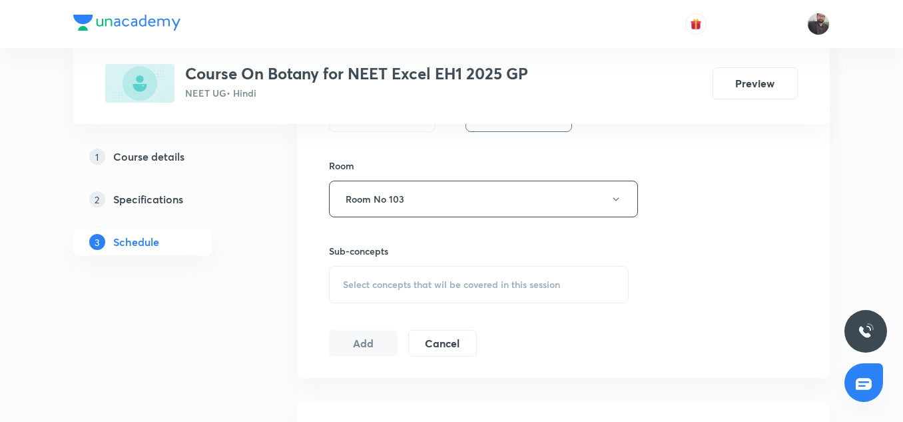
scroll to position [558, 0]
click at [384, 282] on span "Select concepts that wil be covered in this session" at bounding box center [451, 283] width 217 height 11
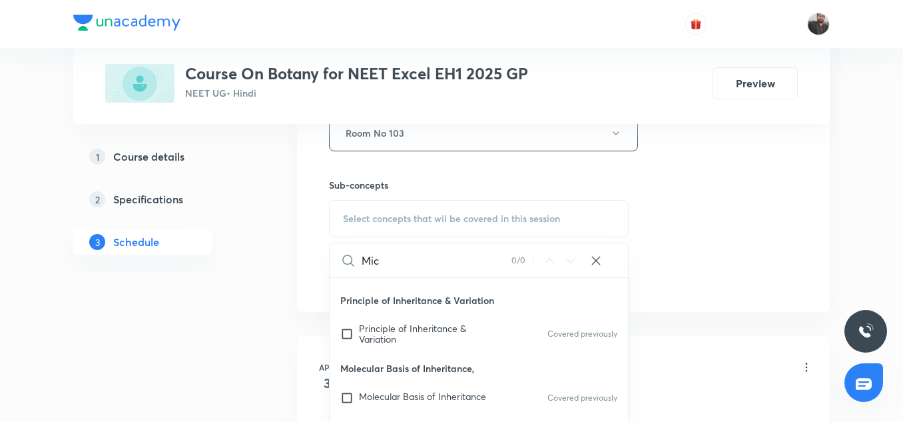
scroll to position [276, 0]
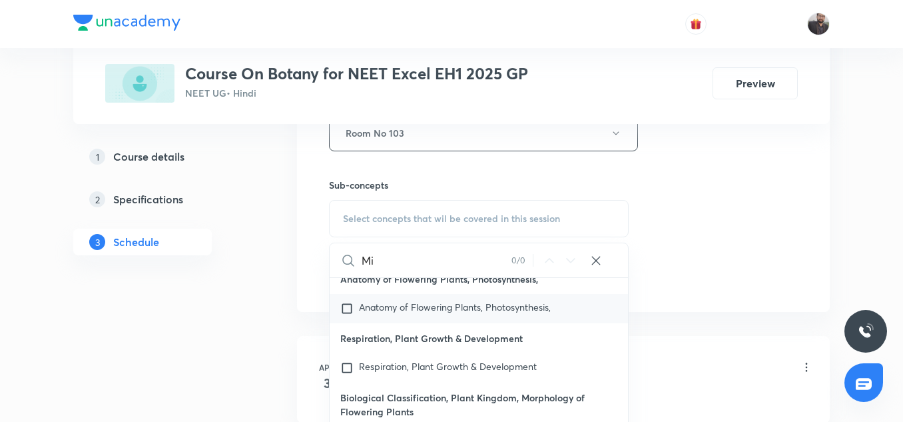
type input "M"
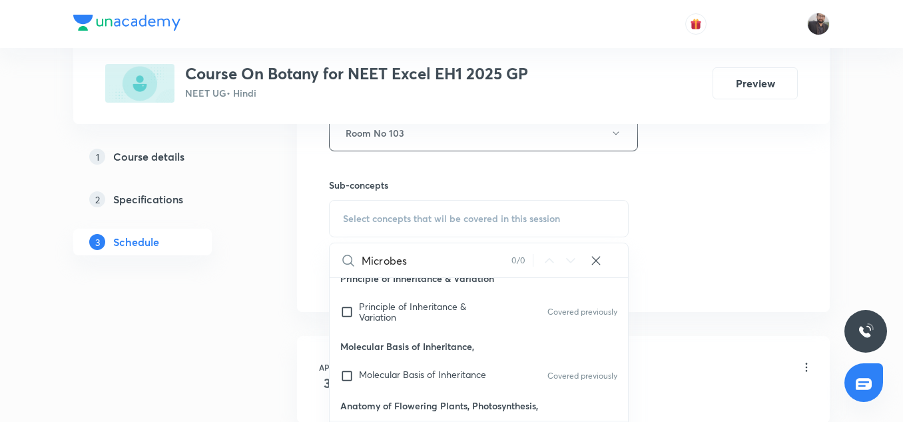
scroll to position [177, 0]
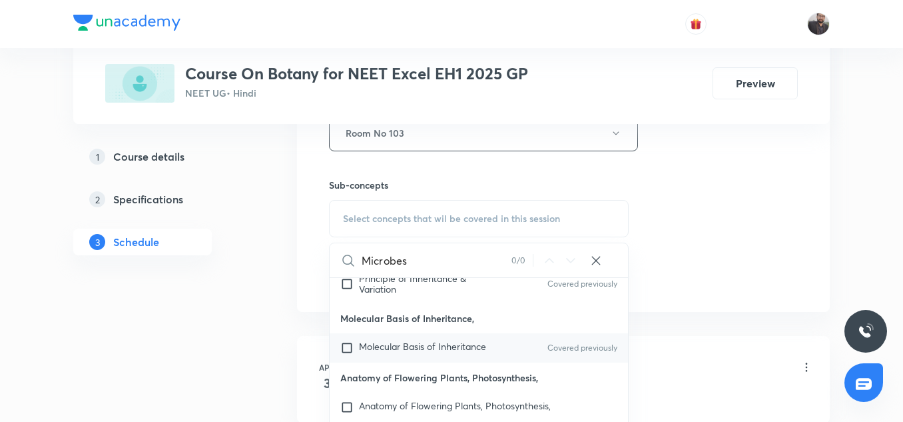
type input "Microbes"
click at [410, 342] on span "Molecular Basis of Inheritance" at bounding box center [422, 346] width 127 height 13
checkbox input "true"
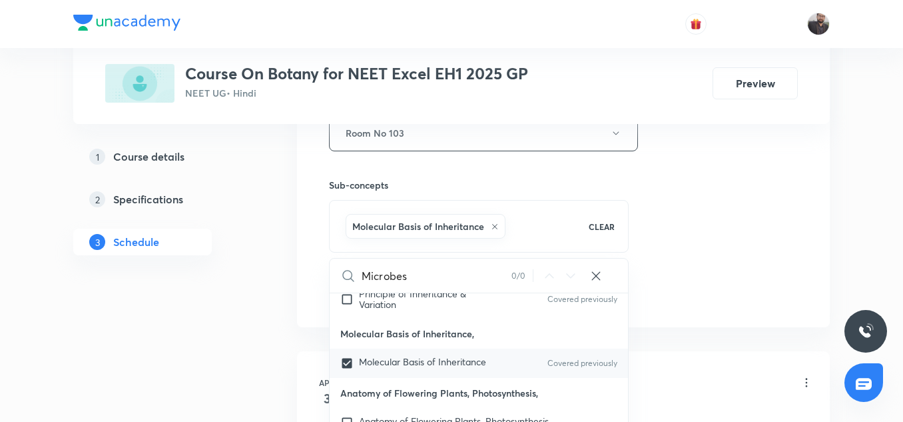
scroll to position [251, 0]
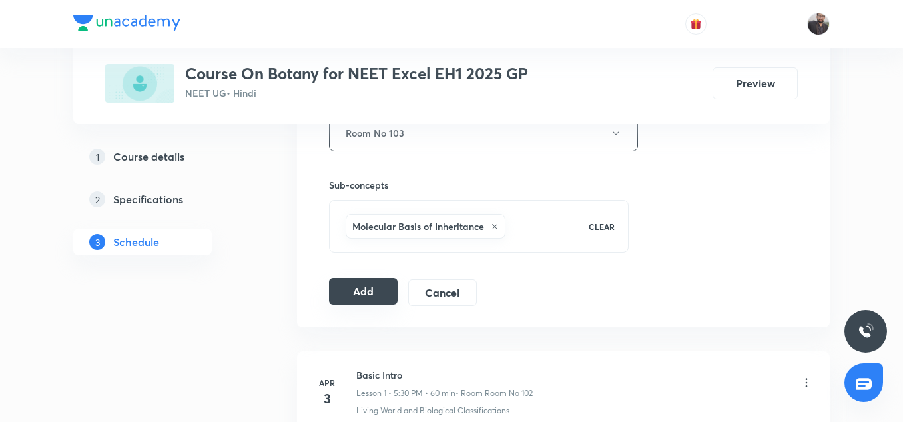
click at [374, 300] on button "Add" at bounding box center [363, 291] width 69 height 27
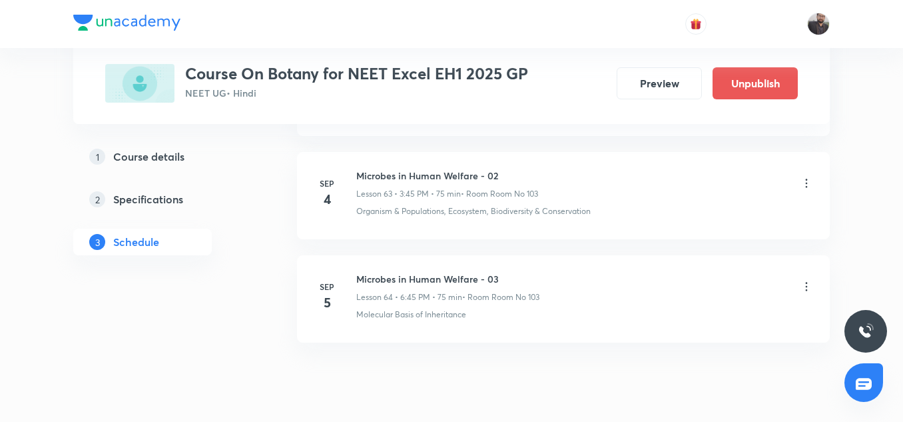
scroll to position [6597, 0]
